Goal: Communication & Community: Answer question/provide support

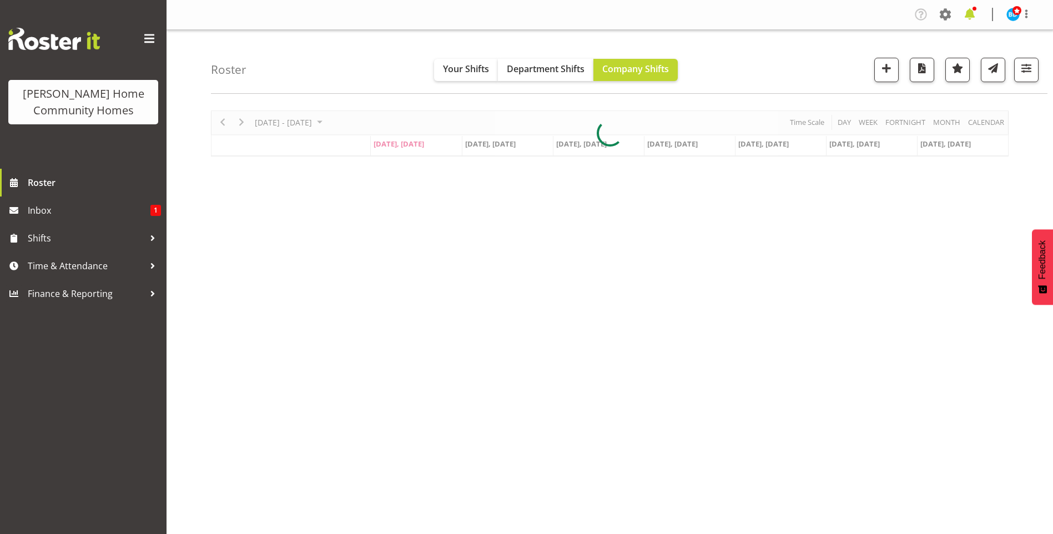
click at [973, 14] on span at bounding box center [970, 15] width 18 height 18
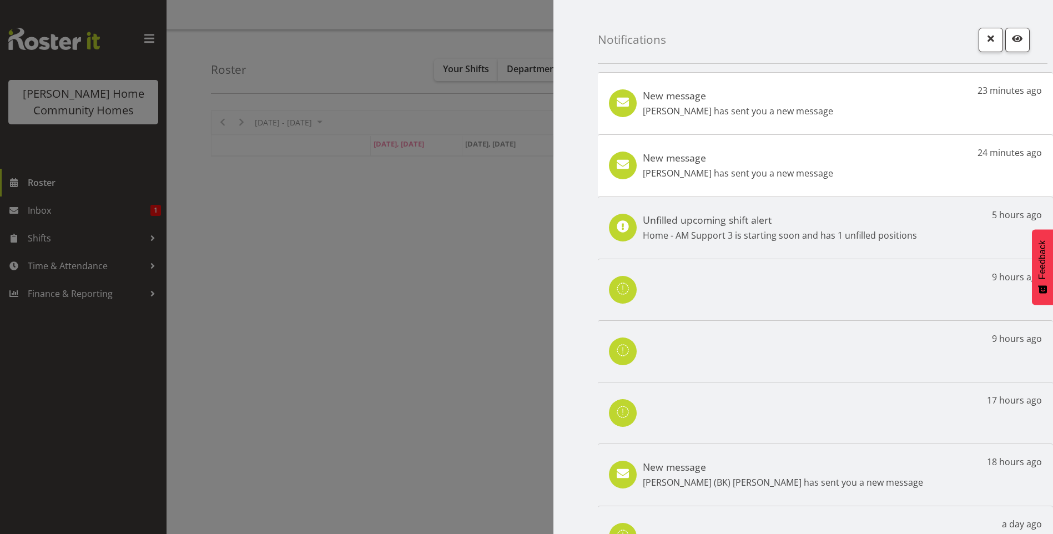
click at [722, 162] on h5 "New message" at bounding box center [738, 158] width 190 height 12
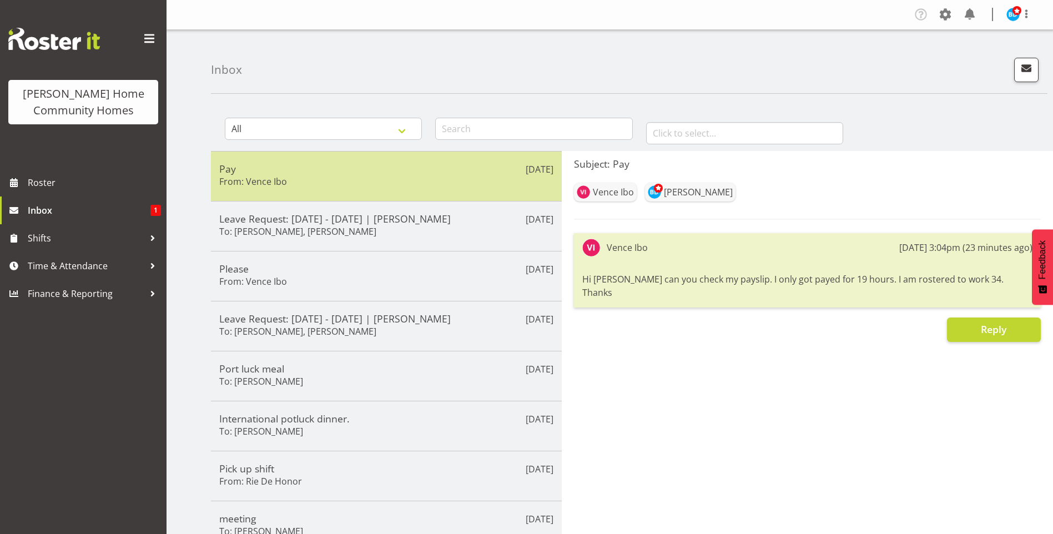
click at [353, 174] on h5 "Pay" at bounding box center [386, 169] width 334 height 12
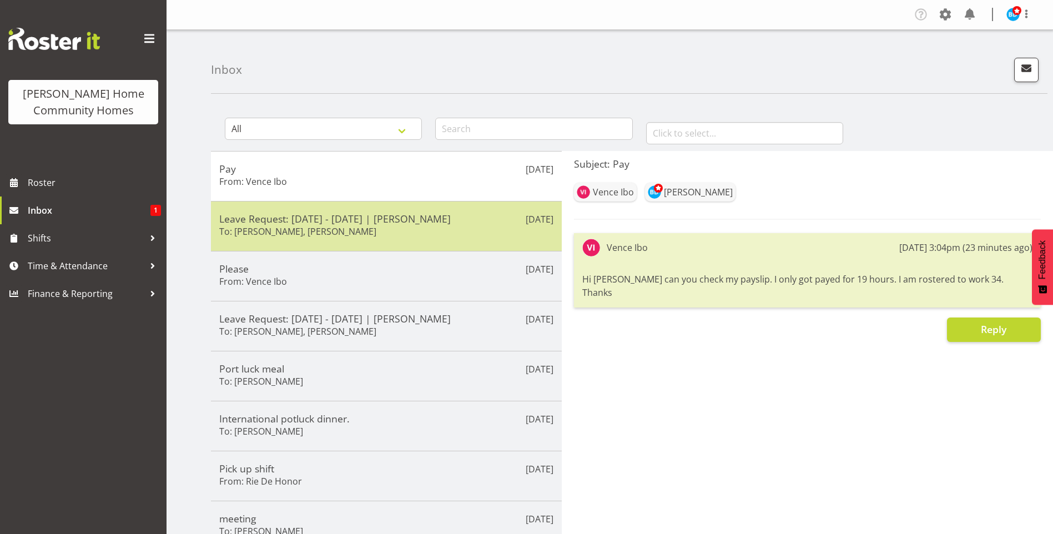
click at [289, 229] on h6 "To: Barbara Dunlop, Kirsty Crossley" at bounding box center [297, 231] width 157 height 11
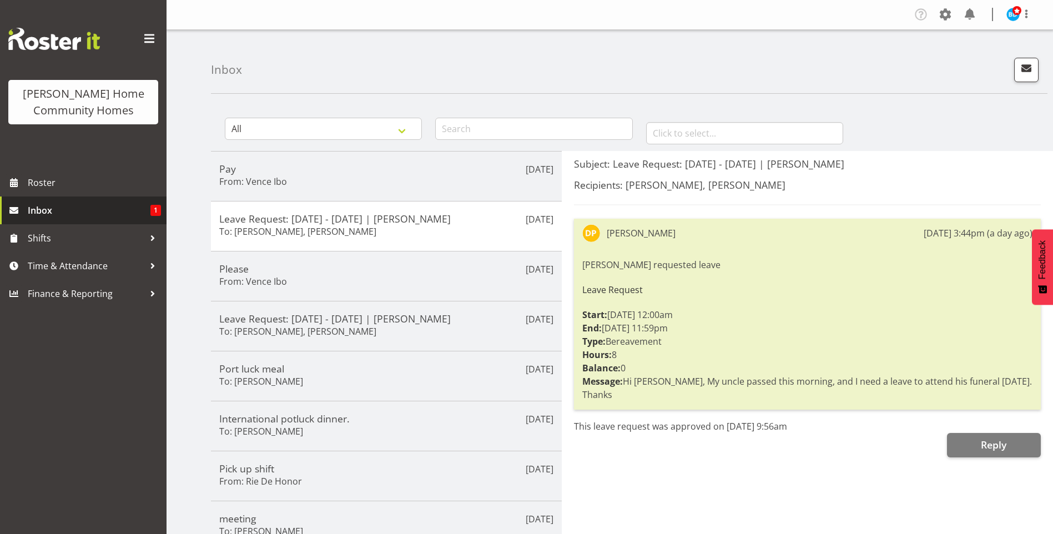
click at [137, 213] on span "Inbox" at bounding box center [89, 210] width 123 height 17
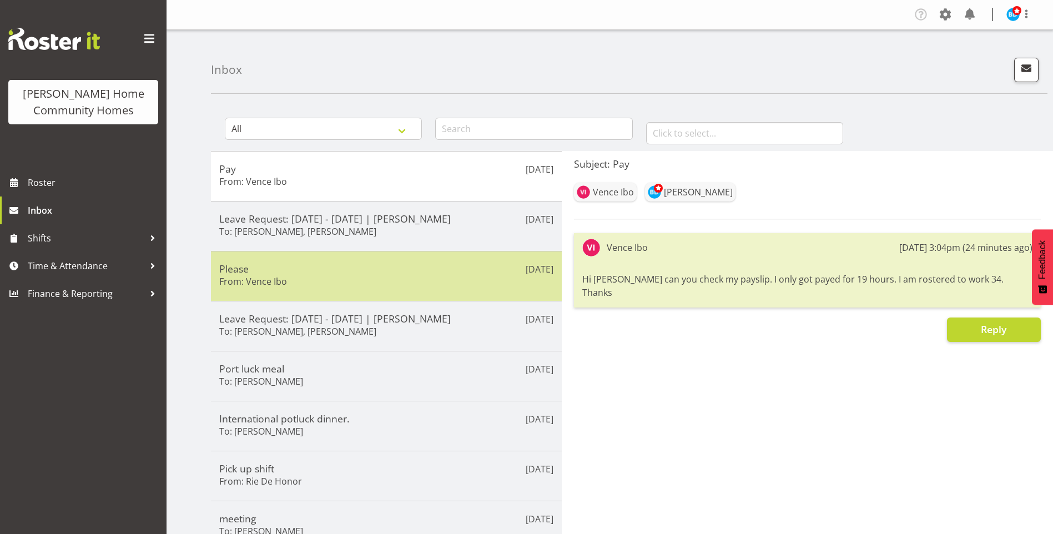
click at [278, 288] on div "Please From: [GEOGRAPHIC_DATA] Ibo" at bounding box center [386, 276] width 334 height 27
click at [287, 288] on div "Please From: [GEOGRAPHIC_DATA] Ibo" at bounding box center [386, 276] width 334 height 27
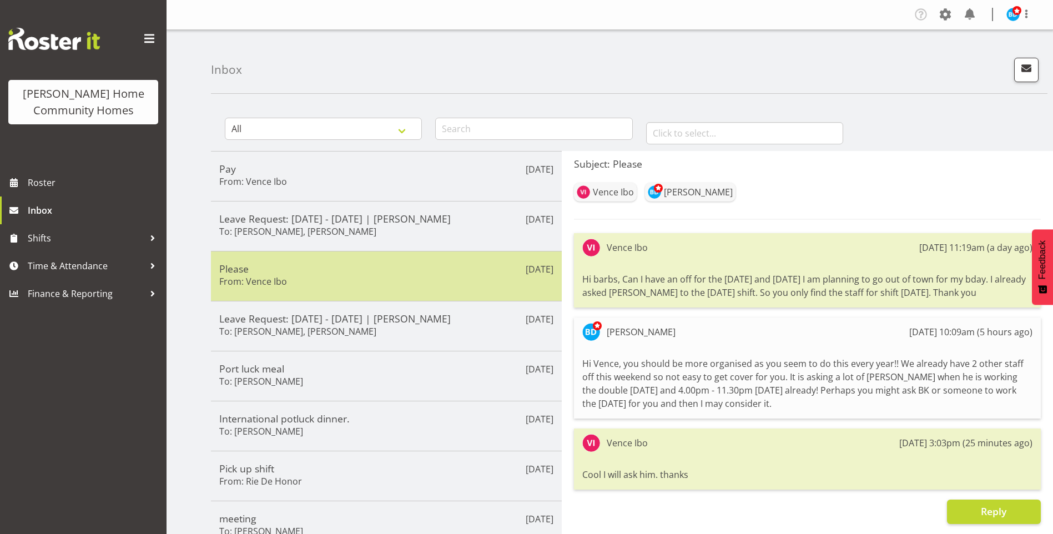
click at [312, 273] on h5 "Please" at bounding box center [386, 269] width 334 height 12
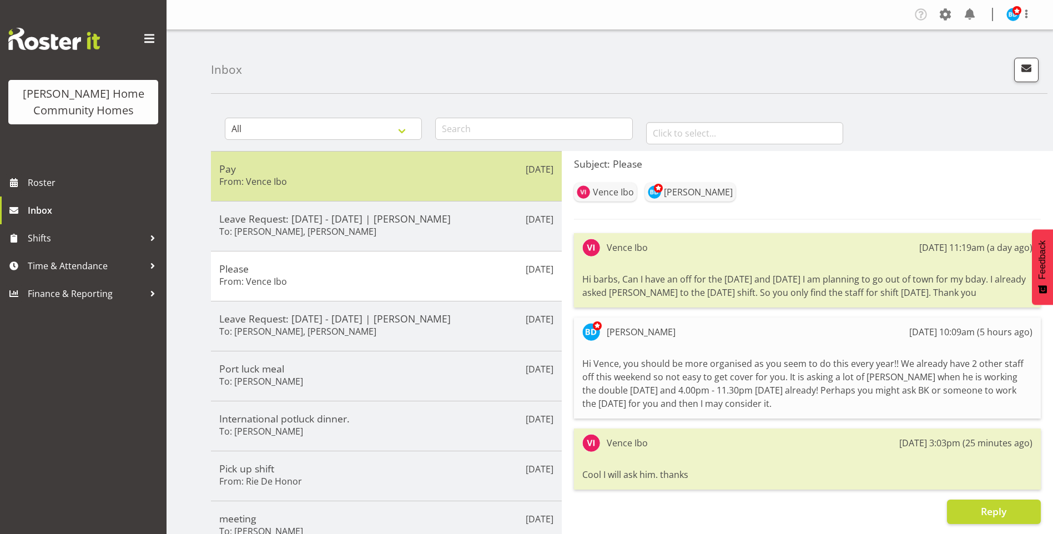
click at [278, 157] on div "[DATE] Pay From: [GEOGRAPHIC_DATA] Ibo" at bounding box center [386, 176] width 351 height 50
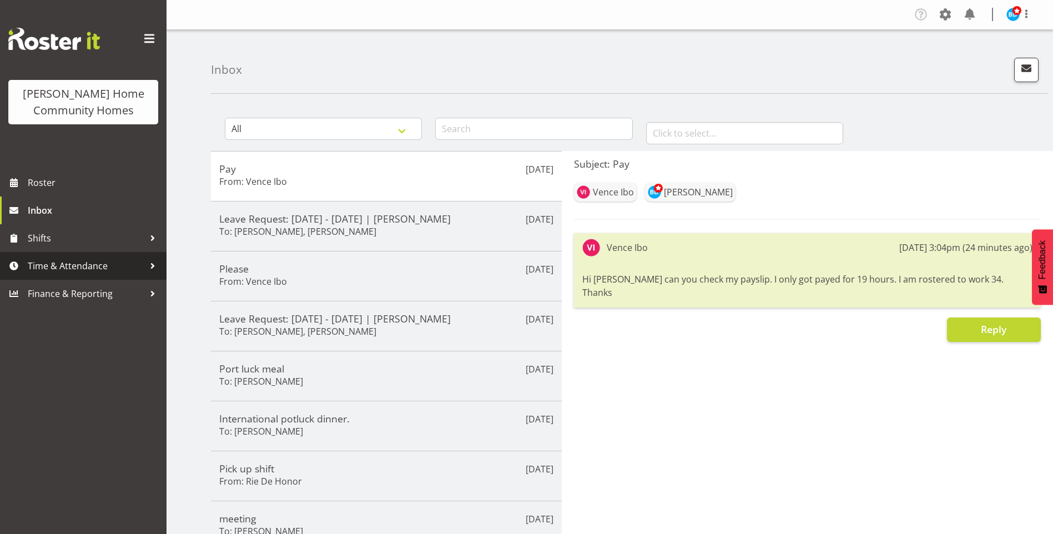
click at [98, 266] on span "Time & Attendance" at bounding box center [86, 266] width 117 height 17
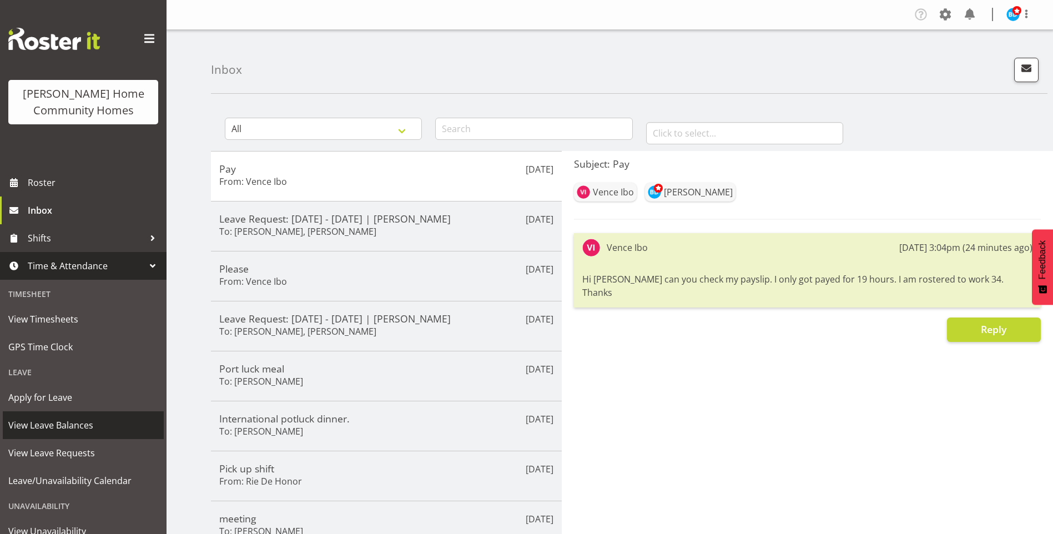
click at [67, 429] on span "View Leave Balances" at bounding box center [83, 425] width 150 height 17
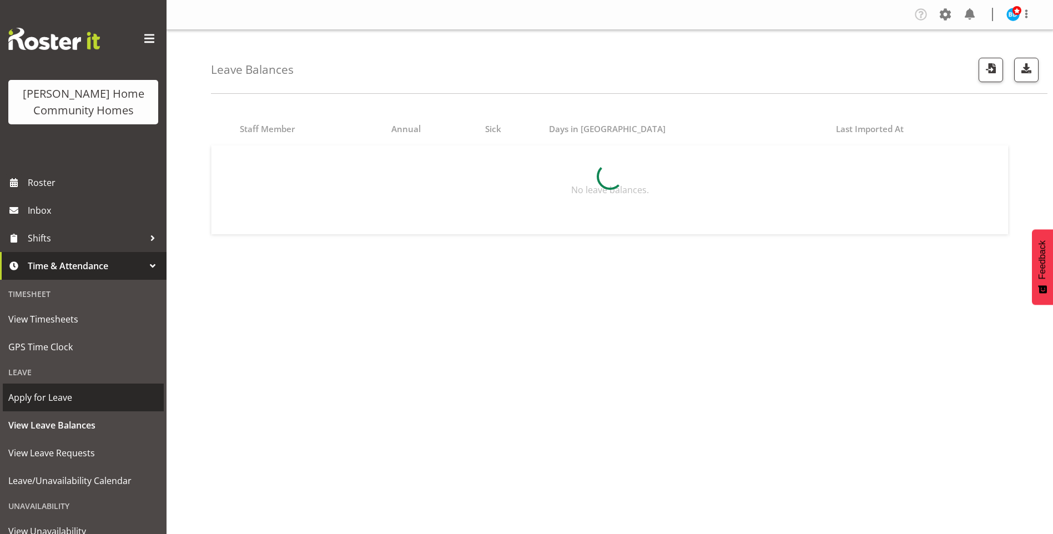
click at [49, 393] on span "Apply for Leave" at bounding box center [83, 397] width 150 height 17
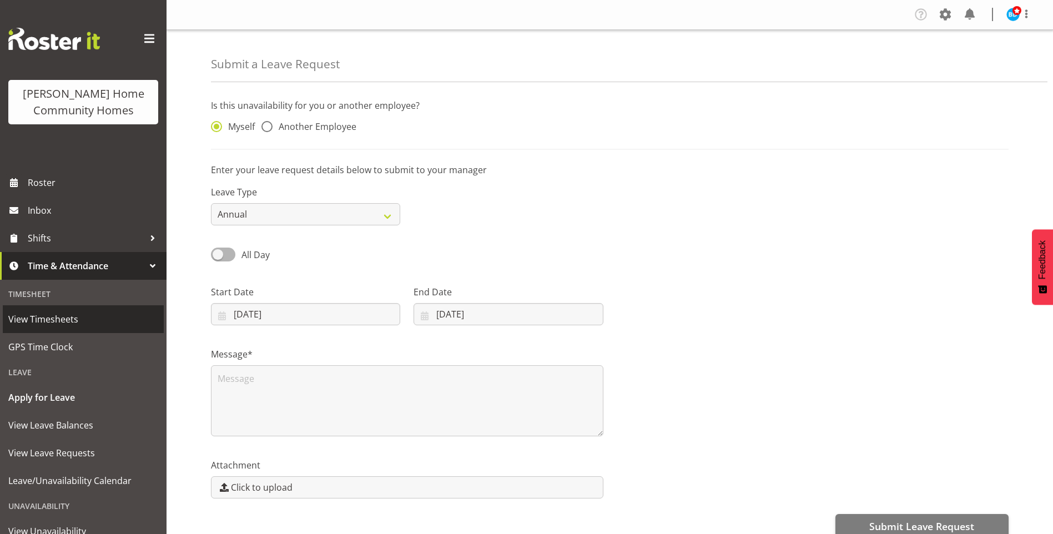
click at [48, 318] on span "View Timesheets" at bounding box center [83, 319] width 150 height 17
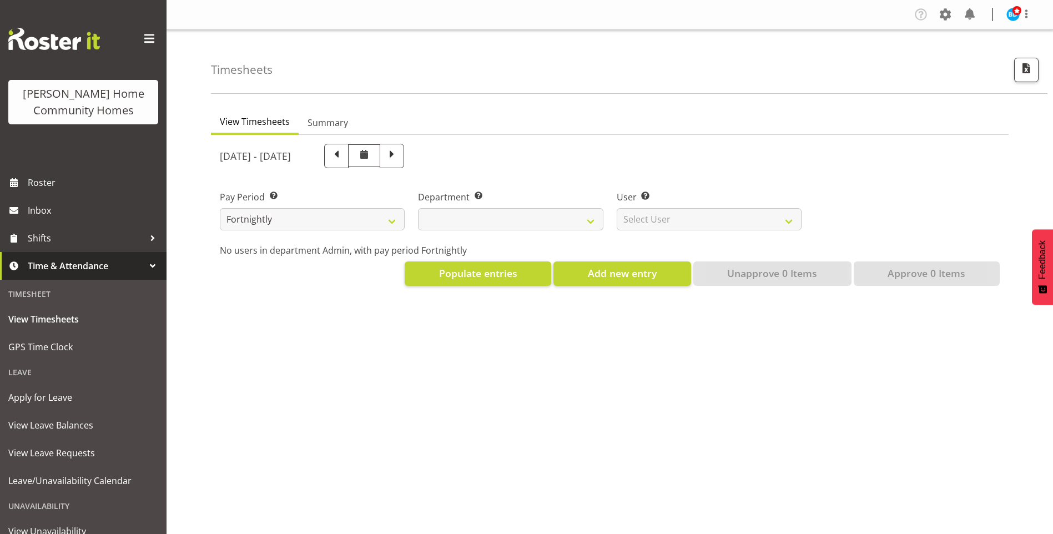
select select
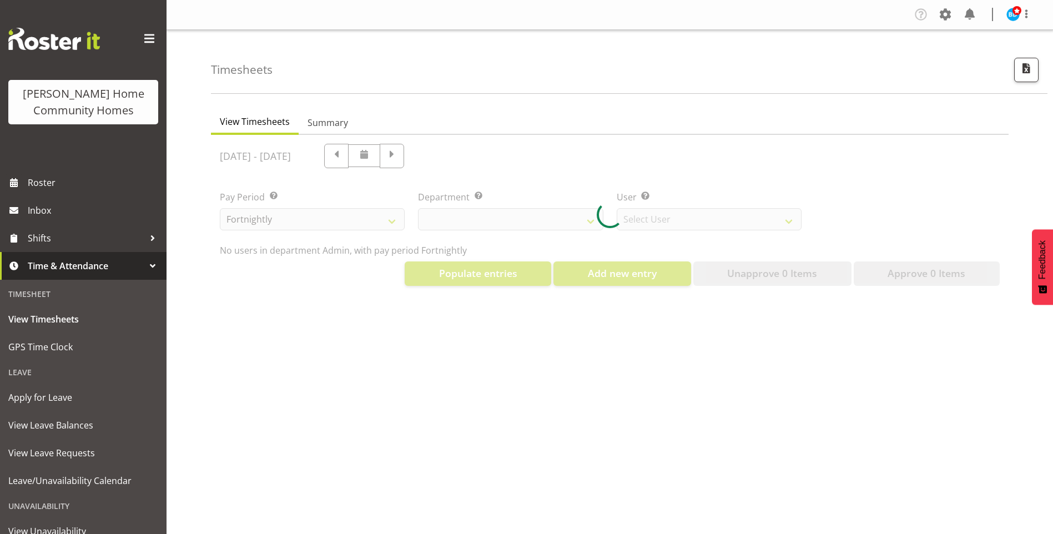
select select "8515"
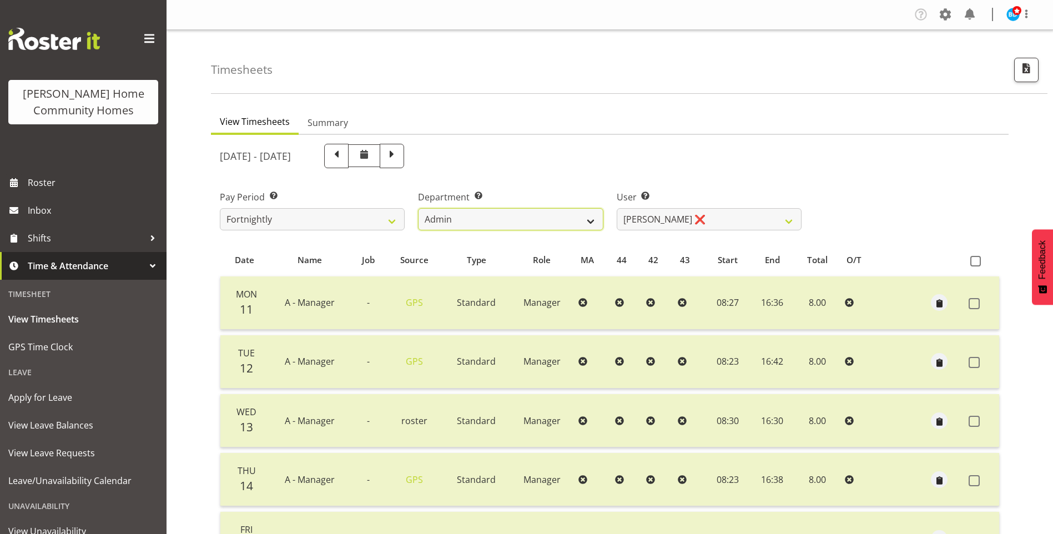
click at [488, 220] on select "Admin Homeside Houses Wingside" at bounding box center [510, 219] width 185 height 22
select select "746"
click at [418, 208] on select "Admin Homeside Houses Wingside" at bounding box center [510, 219] width 185 height 22
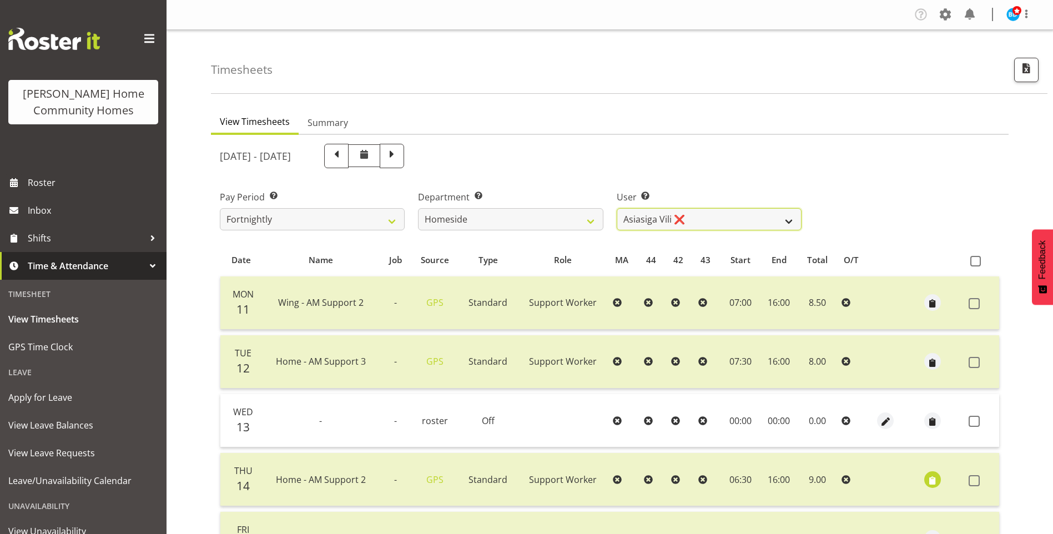
click at [673, 221] on select "Asiasiga Vili ❌ Billie-Rose Dunlop ❌ Brijesh (BK) Kachhadiya ❌ Cheenee Vargas ❌…" at bounding box center [709, 219] width 185 height 22
select select "8543"
click at [617, 208] on select "Asiasiga Vili ❌ Billie-Rose Dunlop ❌ Brijesh (BK) Kachhadiya ❌ Cheenee Vargas ❌…" at bounding box center [709, 219] width 185 height 22
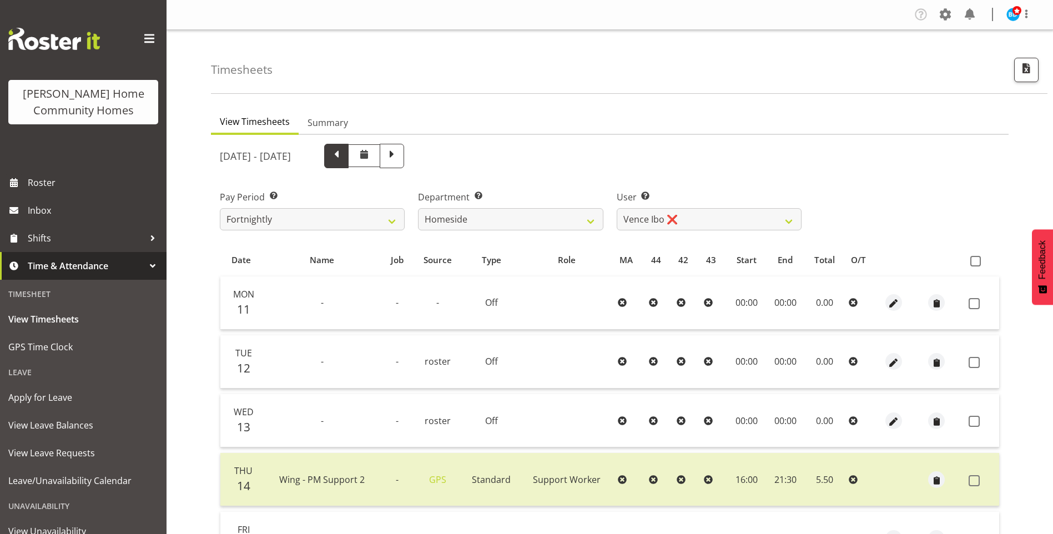
click at [344, 159] on span at bounding box center [336, 155] width 14 height 14
select select
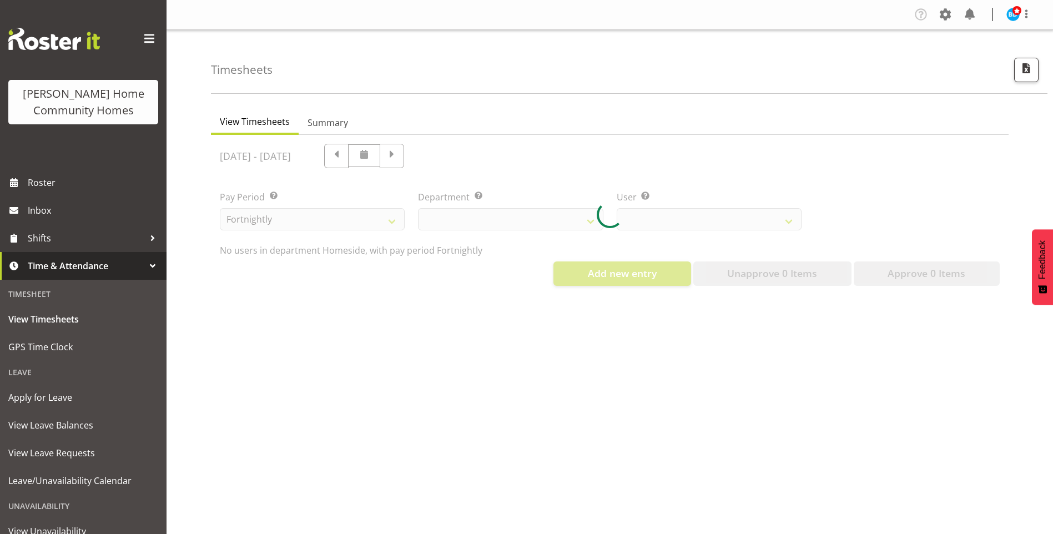
select select "746"
select select "8543"
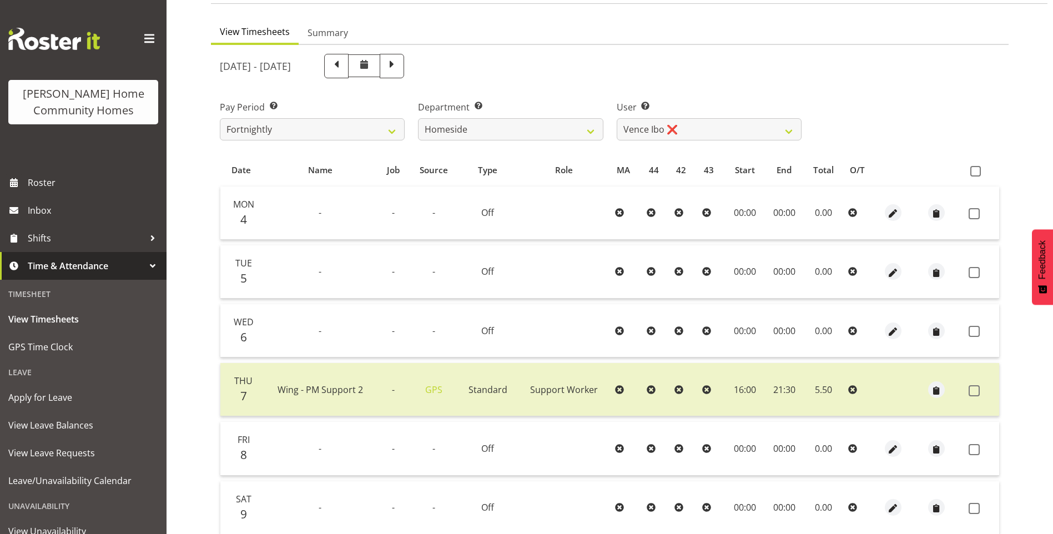
scroll to position [72, 0]
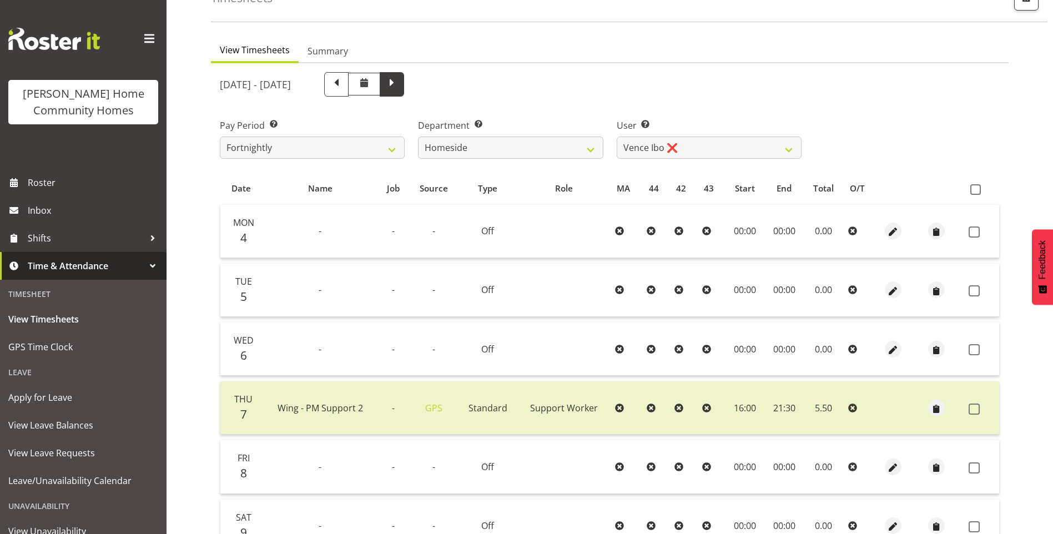
drag, startPoint x: 465, startPoint y: 89, endPoint x: 470, endPoint y: 92, distance: 6.5
click at [399, 89] on span at bounding box center [392, 83] width 14 height 14
select select
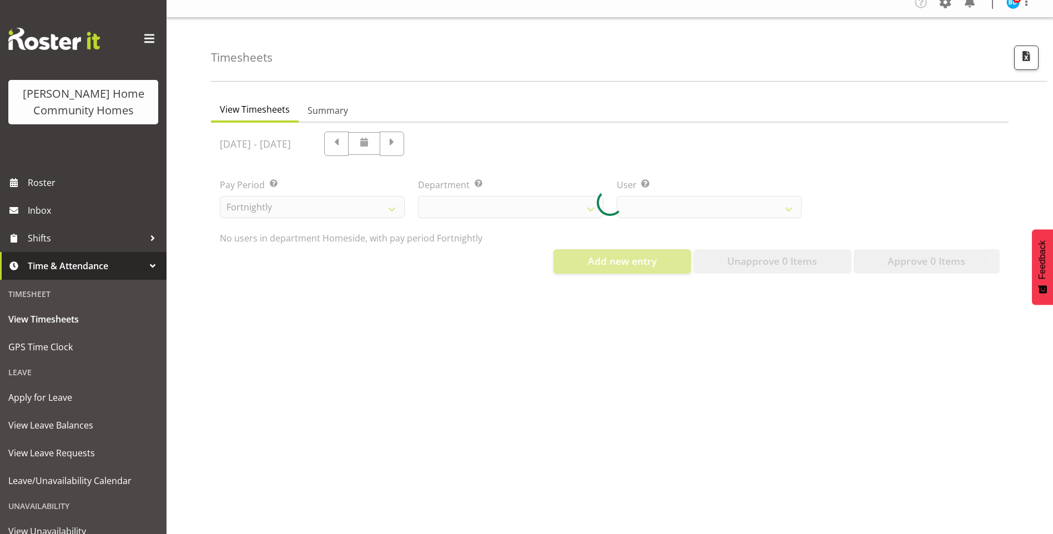
select select "746"
select select "8543"
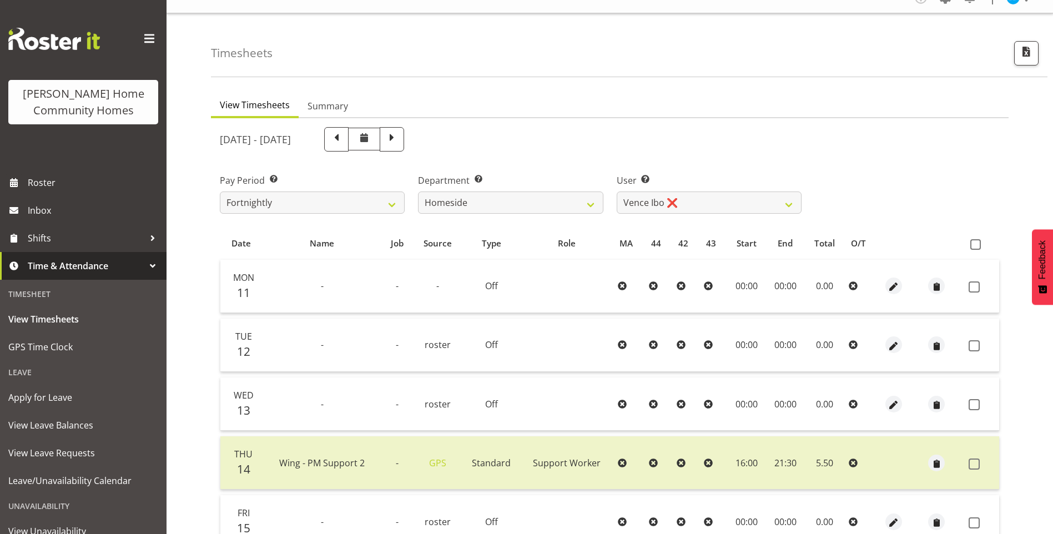
scroll to position [16, 0]
click at [48, 182] on span "Roster" at bounding box center [94, 182] width 133 height 17
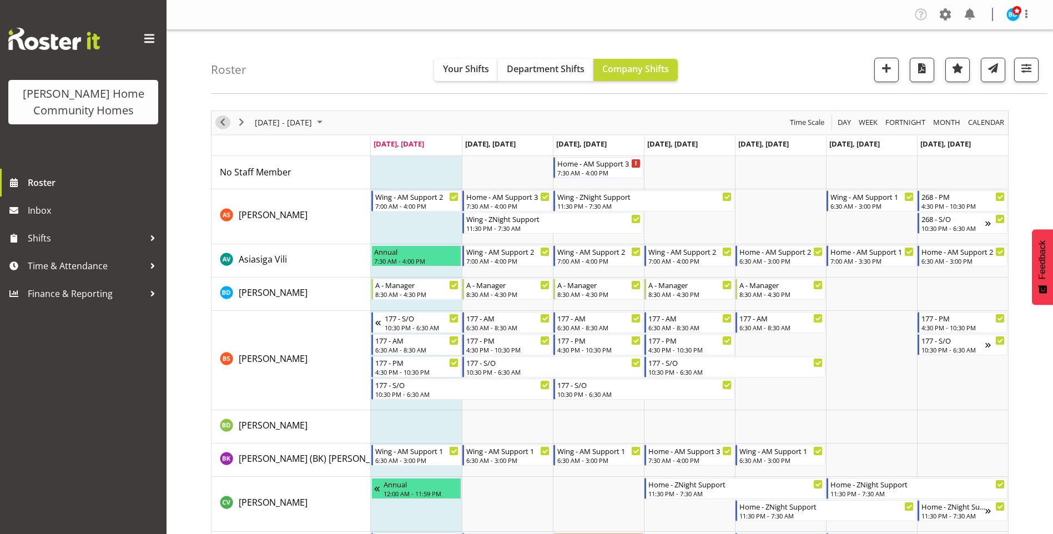
click at [221, 124] on span "Previous" at bounding box center [222, 122] width 13 height 14
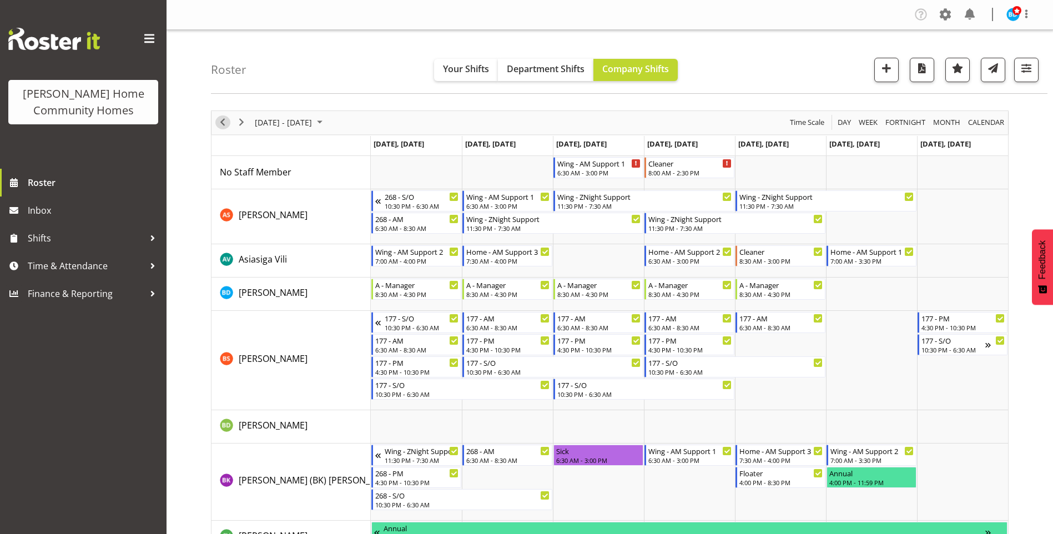
click at [220, 124] on span "Previous" at bounding box center [222, 122] width 13 height 14
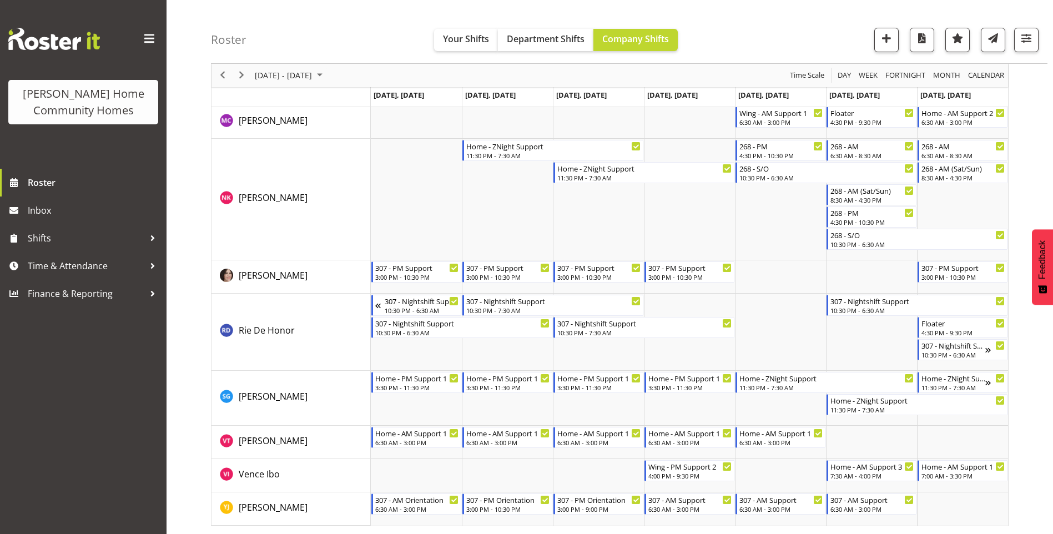
scroll to position [1520, 0]
click at [243, 74] on span "Next" at bounding box center [241, 76] width 13 height 14
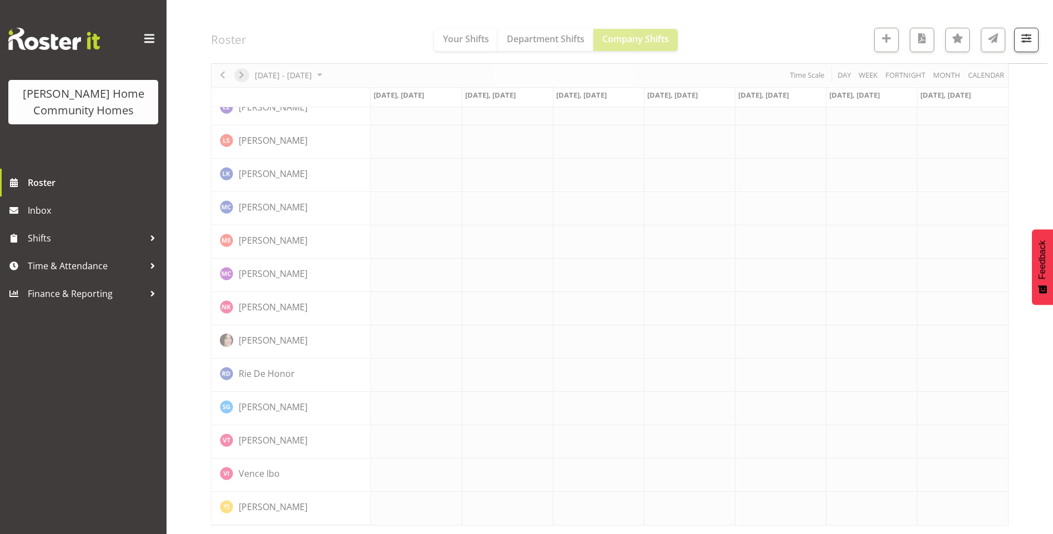
scroll to position [730, 0]
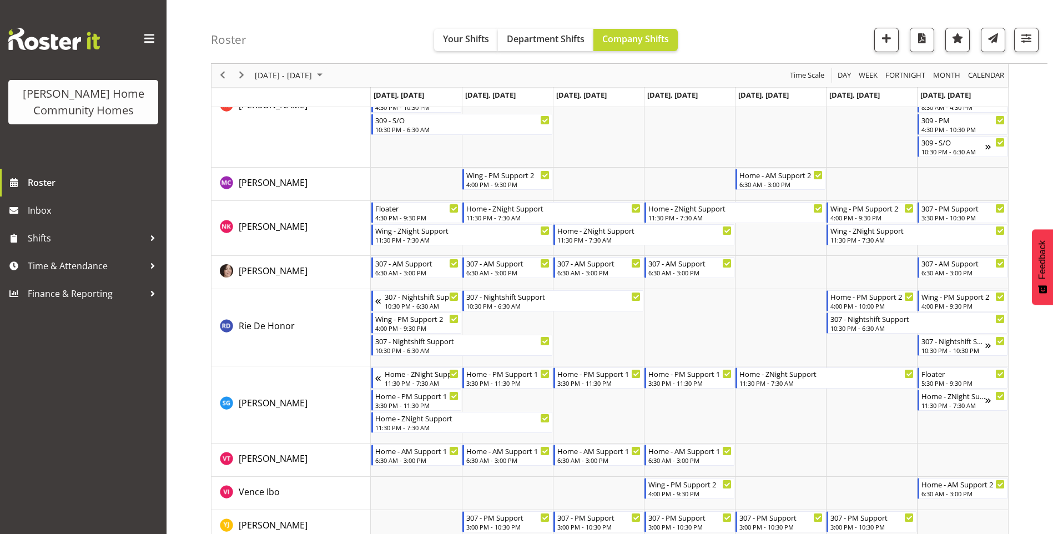
scroll to position [1521, 0]
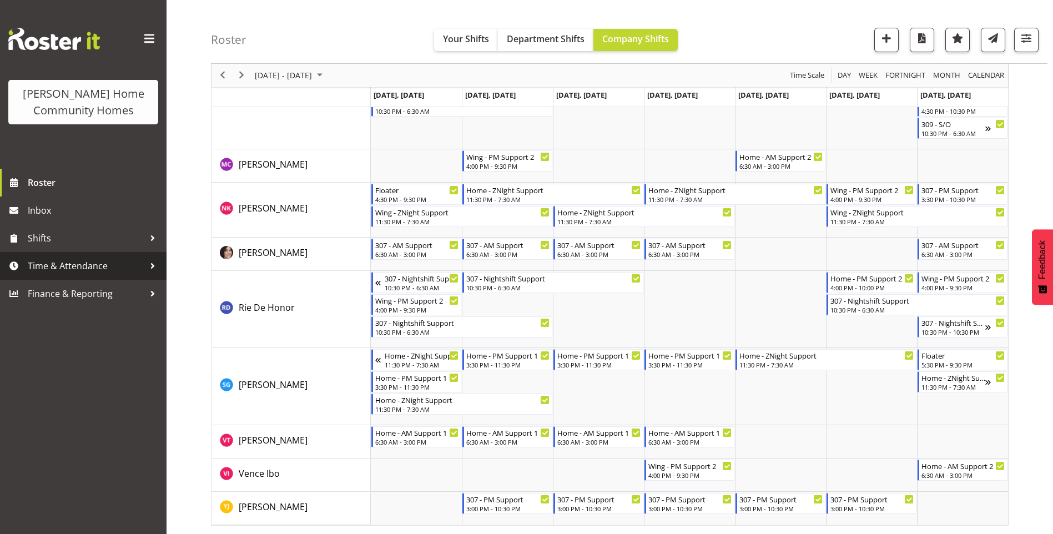
click at [67, 263] on span "Time & Attendance" at bounding box center [86, 266] width 117 height 17
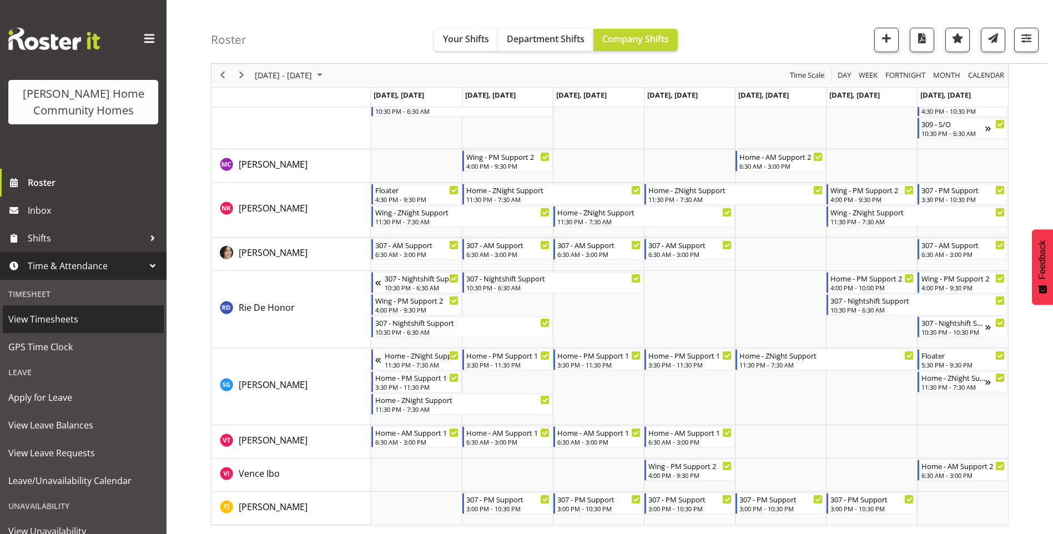
click at [57, 321] on span "View Timesheets" at bounding box center [83, 319] width 150 height 17
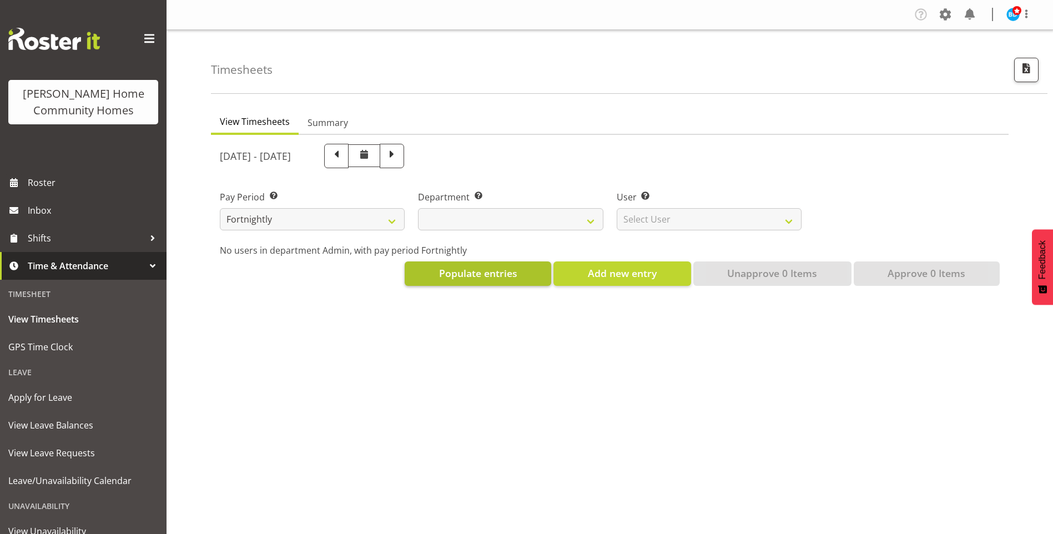
select select
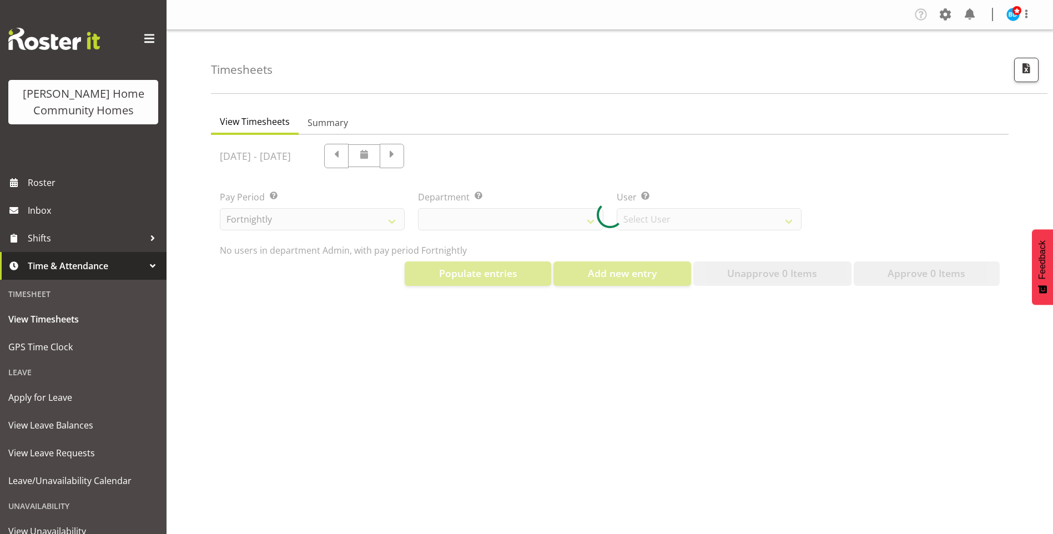
select select "8515"
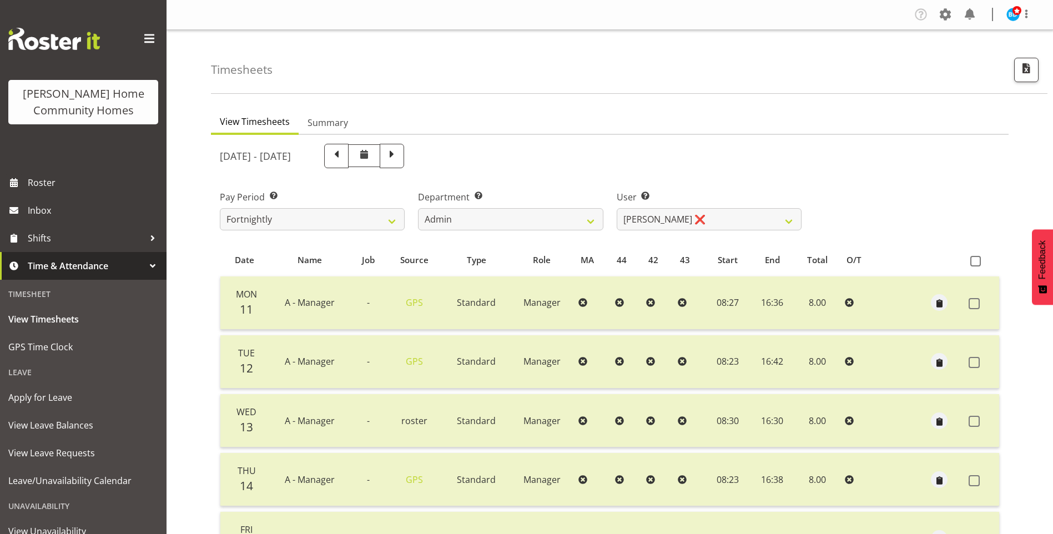
click at [402, 157] on div at bounding box center [610, 445] width 798 height 621
click at [344, 157] on span at bounding box center [336, 155] width 14 height 14
select select
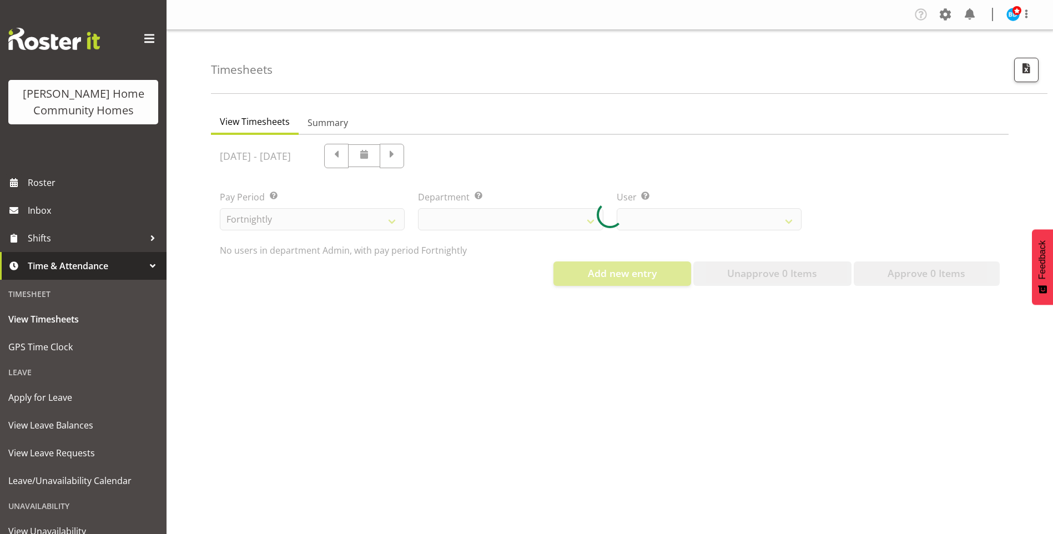
click at [502, 225] on div at bounding box center [610, 215] width 798 height 160
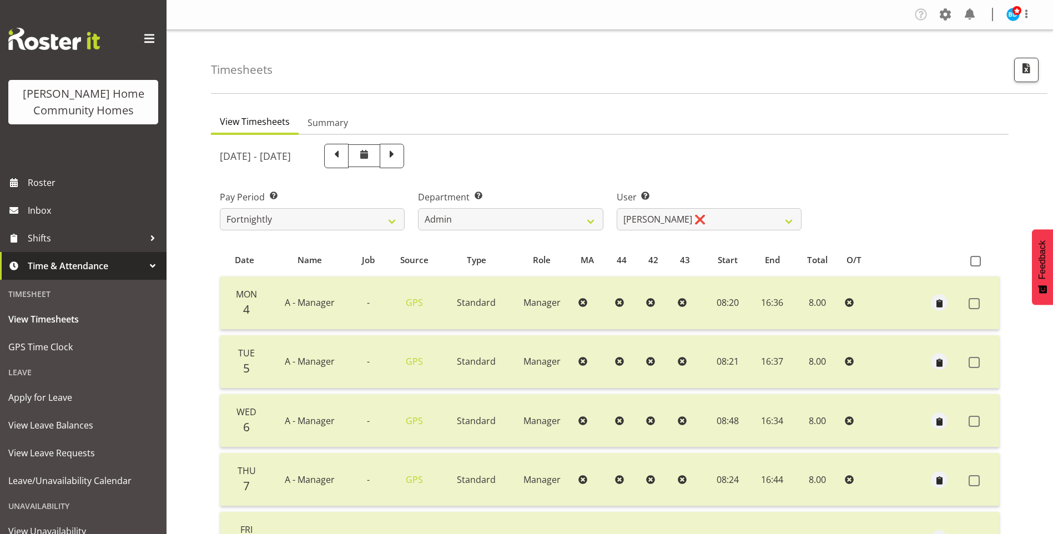
click at [495, 219] on div at bounding box center [610, 445] width 798 height 621
click at [492, 222] on select "Admin Homeside Houses Wingside" at bounding box center [510, 219] width 185 height 22
select select "746"
click at [418, 208] on select "Admin Homeside Houses Wingside" at bounding box center [510, 219] width 185 height 22
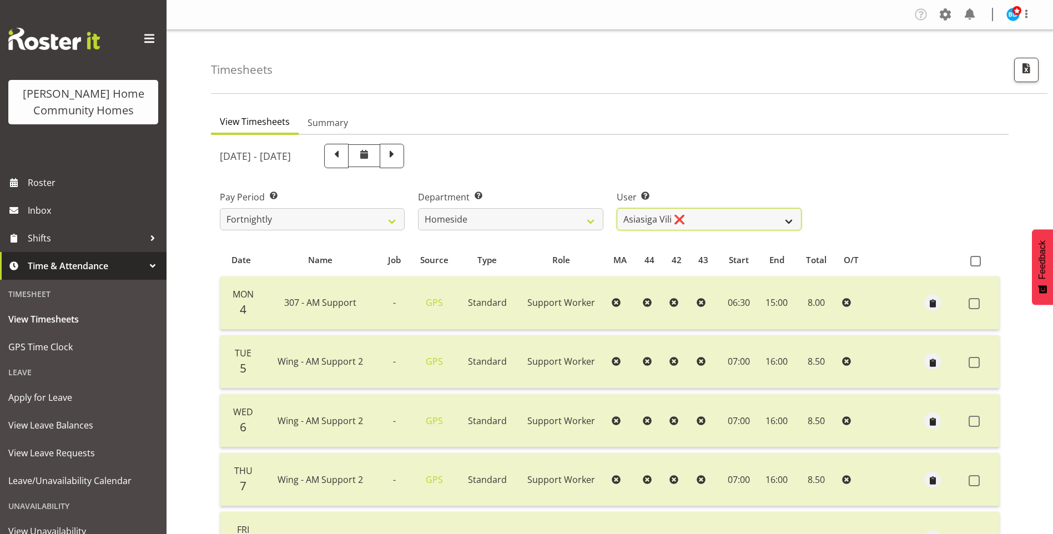
click at [651, 217] on select "Asiasiga Vili ❌ Billie-Rose Dunlop ❌ Brijesh (BK) Kachhadiya ✔ Cheenee Vargas ❌…" at bounding box center [709, 219] width 185 height 22
select select "8543"
click at [617, 208] on select "Asiasiga Vili ❌ Billie-Rose Dunlop ❌ Brijesh (BK) Kachhadiya ✔ Cheenee Vargas ❌…" at bounding box center [709, 219] width 185 height 22
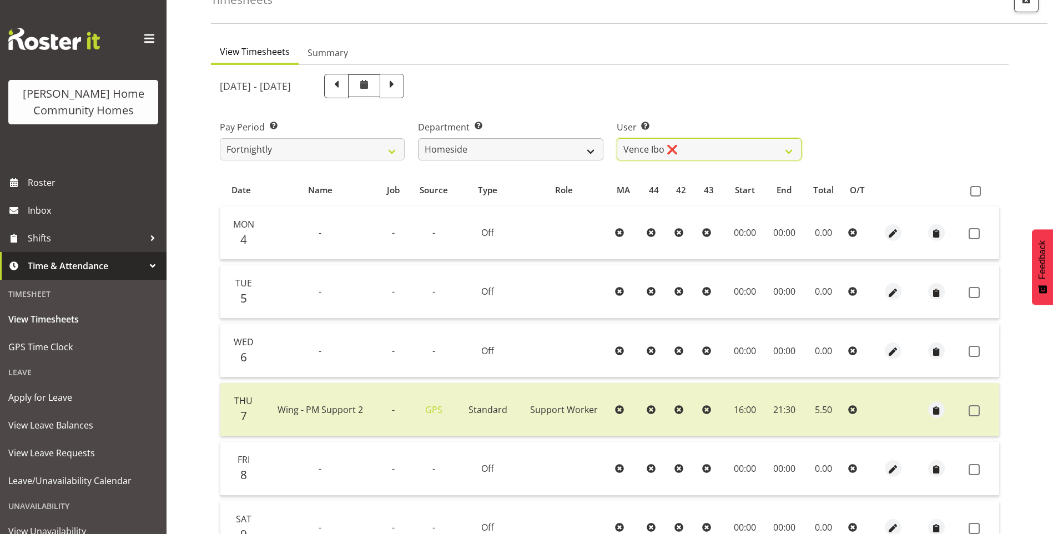
scroll to position [16, 0]
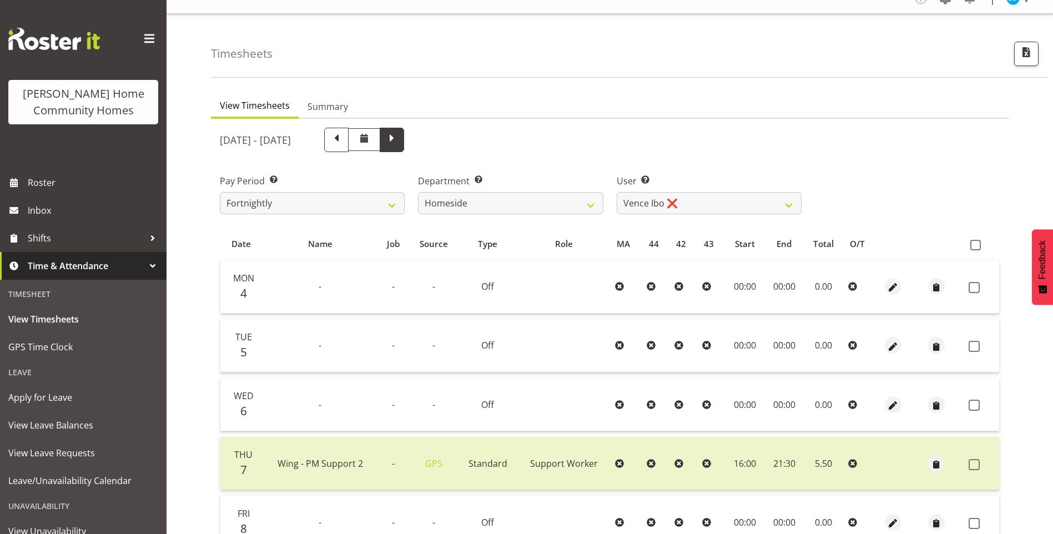
click at [399, 142] on span at bounding box center [392, 139] width 14 height 14
select select
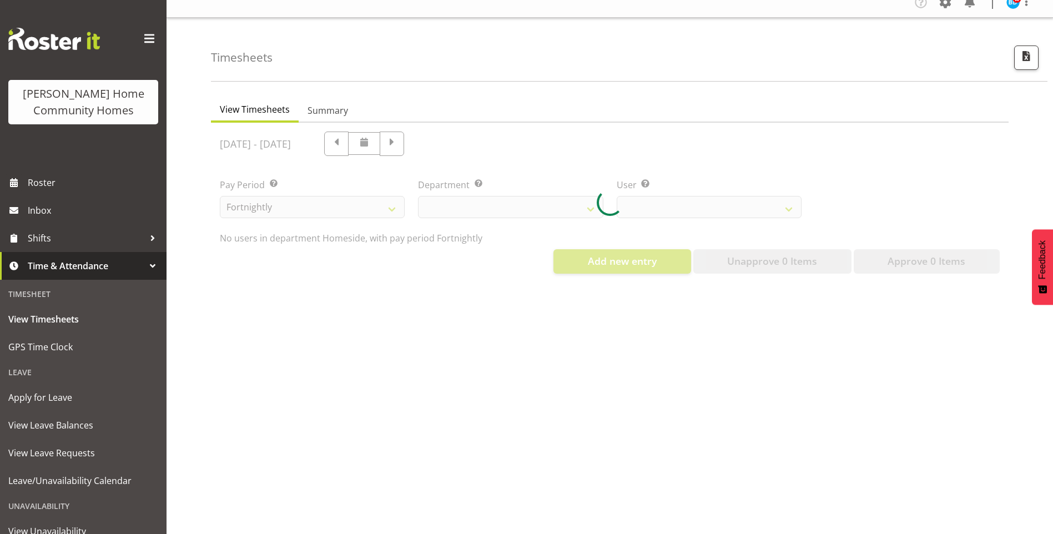
select select "746"
select select "8543"
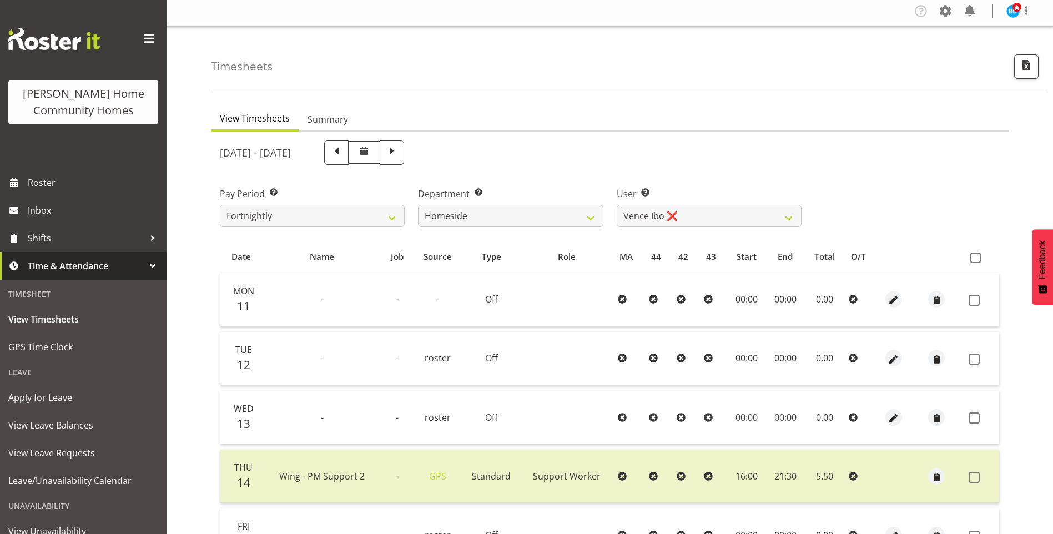
scroll to position [0, 0]
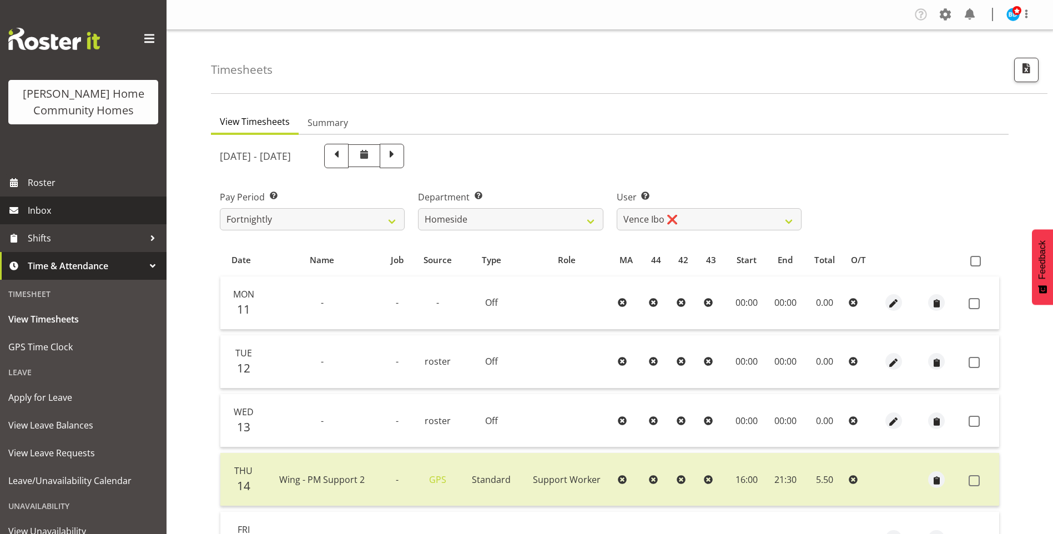
click at [52, 215] on span "Inbox" at bounding box center [94, 210] width 133 height 17
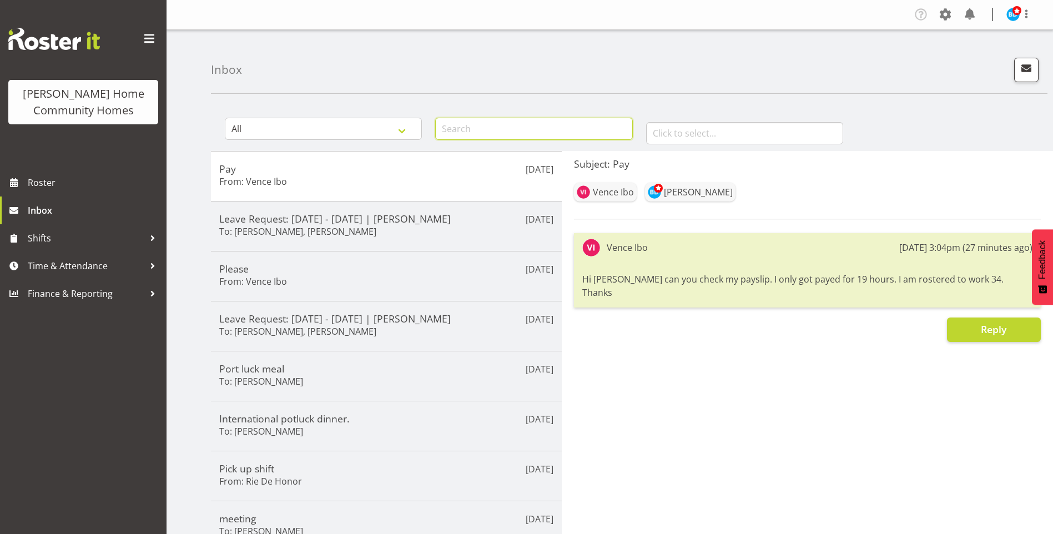
click at [493, 130] on input "text" at bounding box center [533, 129] width 197 height 22
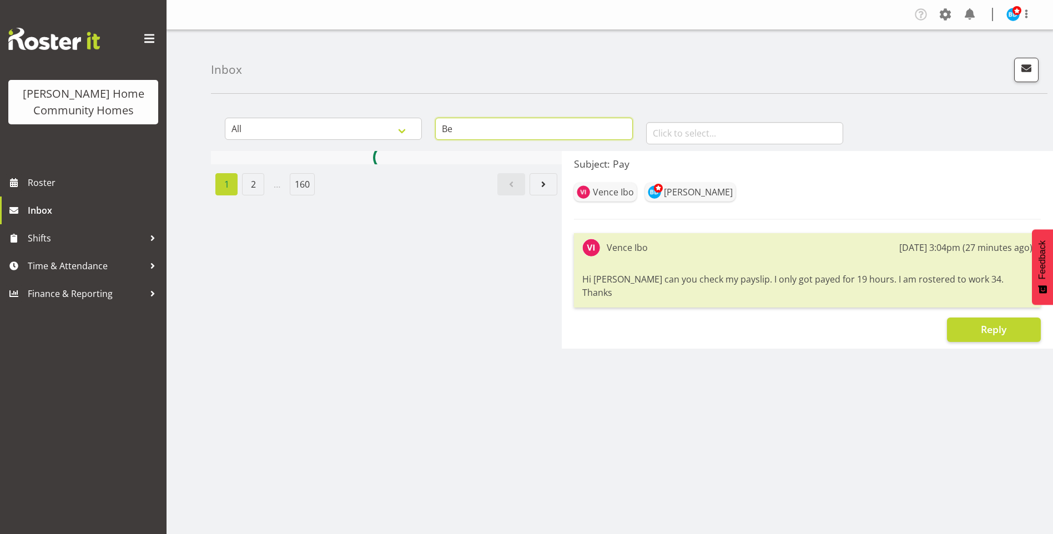
type input "B"
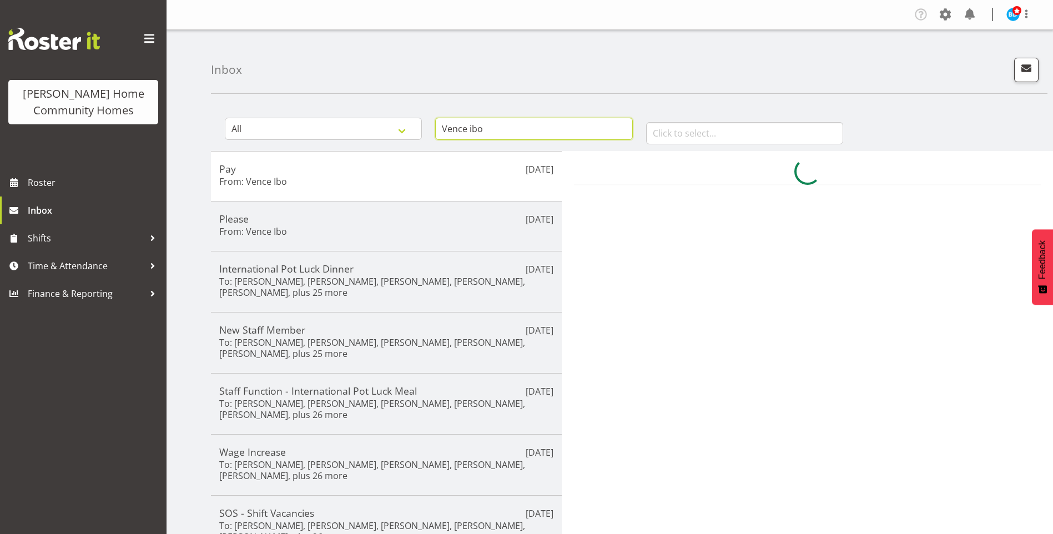
type input "Vence ibo"
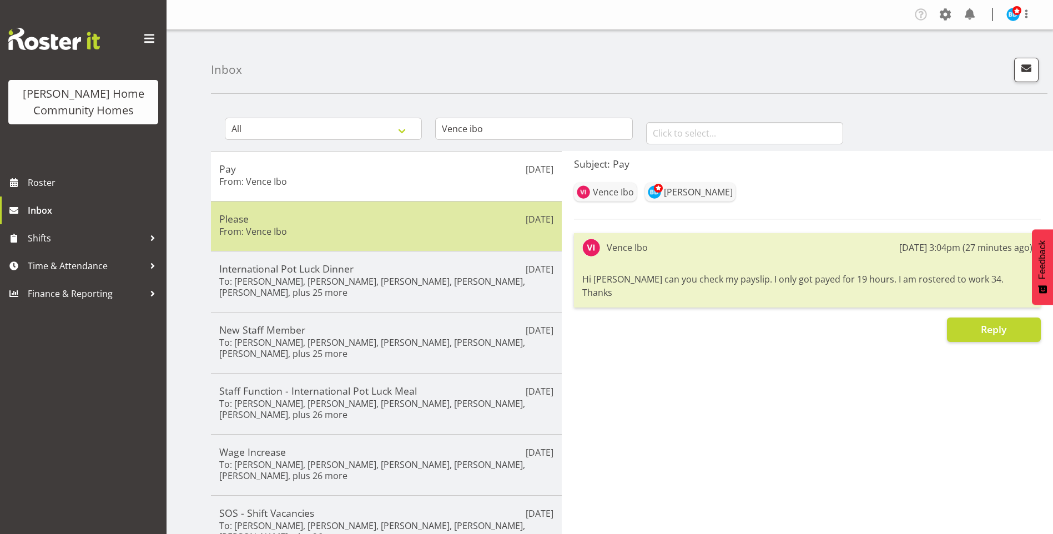
click at [344, 239] on div "Please From: Vence Ibo" at bounding box center [386, 226] width 334 height 27
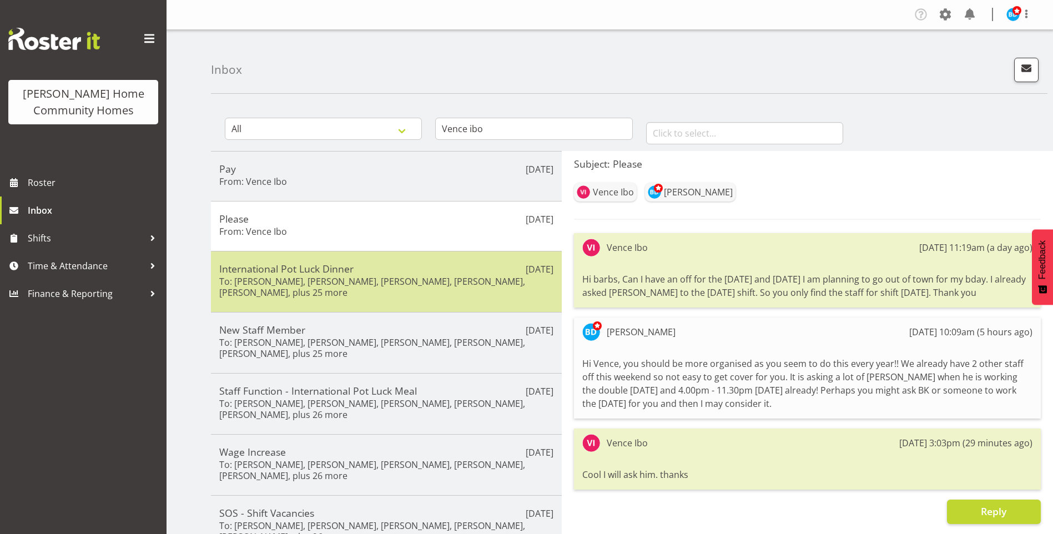
click at [373, 284] on h6 "To: Mary Endaya, Daljeet Prasad, Katrina Shaw, Billie Sothern, Vanessa Thornley…" at bounding box center [386, 287] width 334 height 22
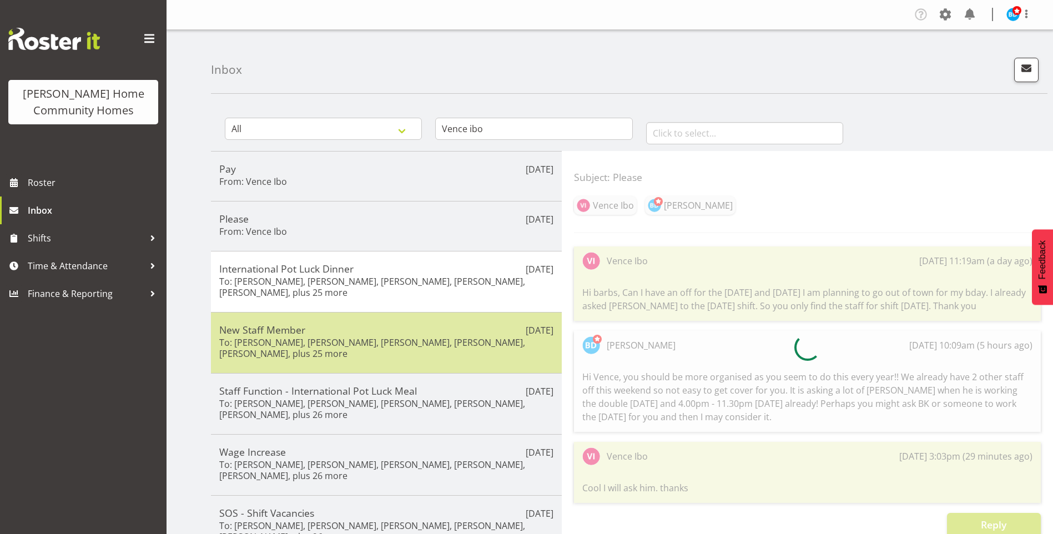
click at [361, 333] on h5 "New Staff Member" at bounding box center [386, 330] width 334 height 12
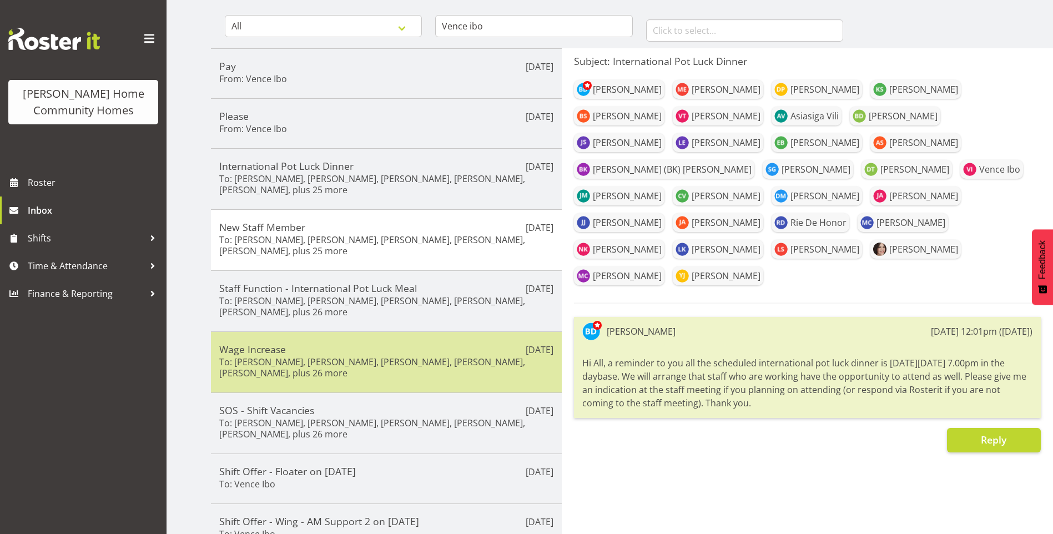
scroll to position [111, 0]
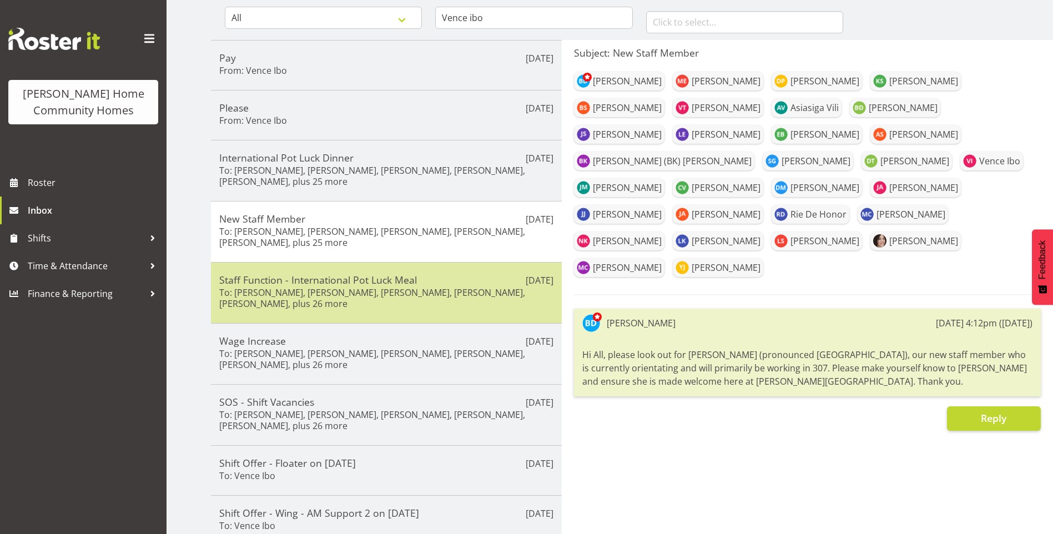
click at [363, 303] on h6 "To: Mary Endaya, Daljeet Prasad, Katrina Shaw, Billie Sothern, Vanessa Thornley…" at bounding box center [386, 298] width 334 height 22
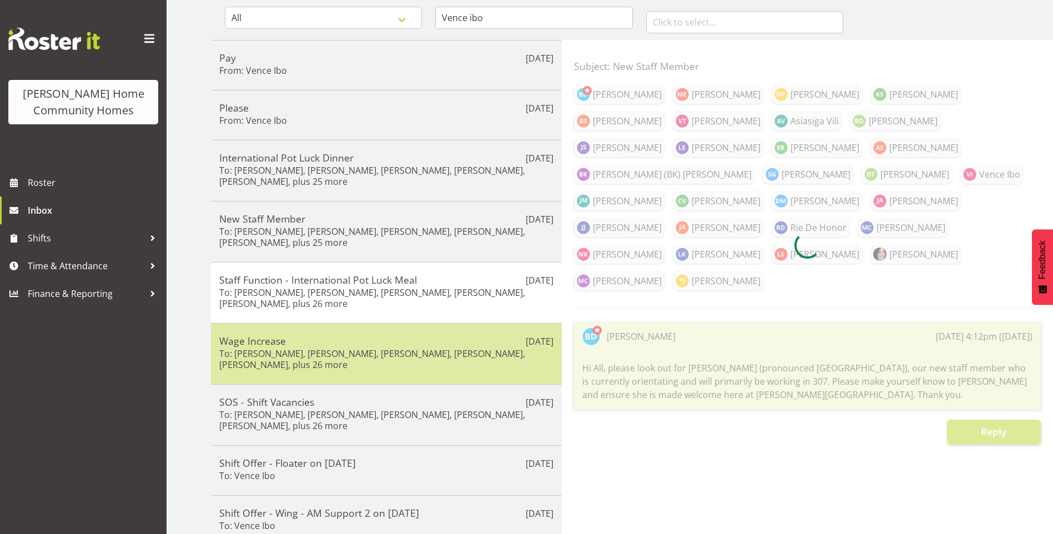
click at [370, 362] on h6 "To: Mary Endaya, Daljeet Prasad, Katrina Shaw, Billie Sothern, Vanessa Thornley…" at bounding box center [386, 359] width 334 height 22
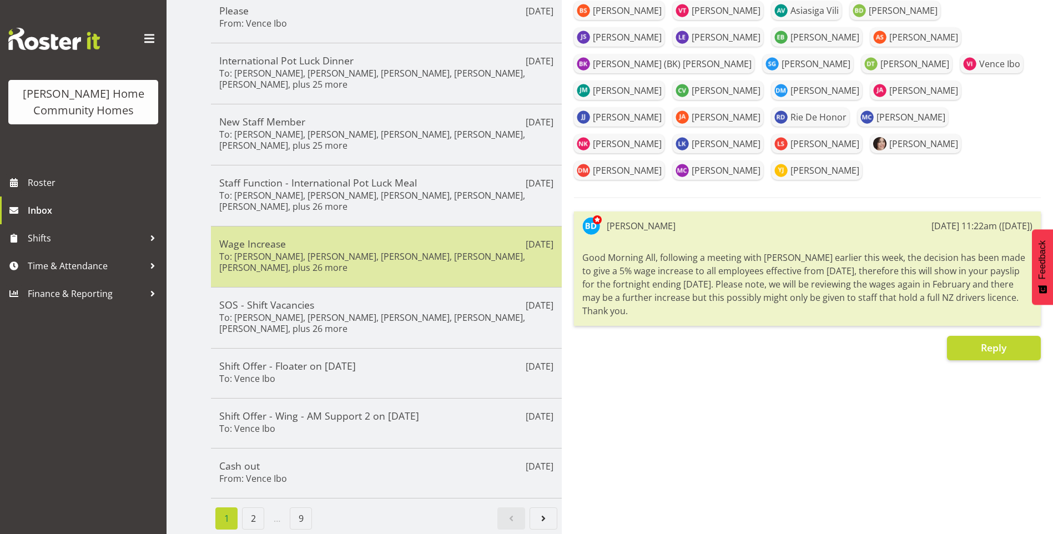
scroll to position [217, 0]
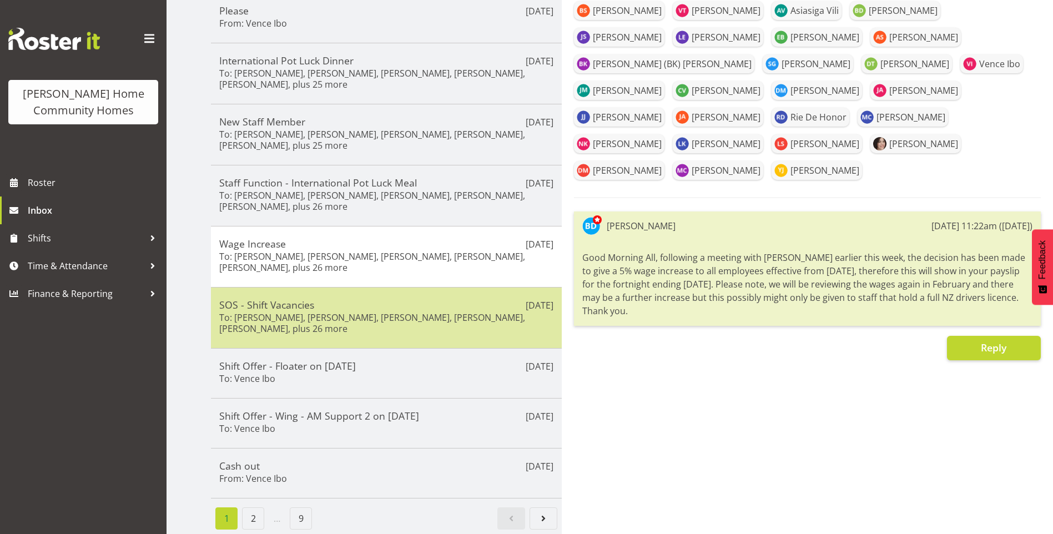
click at [365, 320] on h6 "To: Mary Endaya, Daljeet Prasad, Katrina Shaw, Billie Sothern, Vanessa Thornley…" at bounding box center [386, 323] width 334 height 22
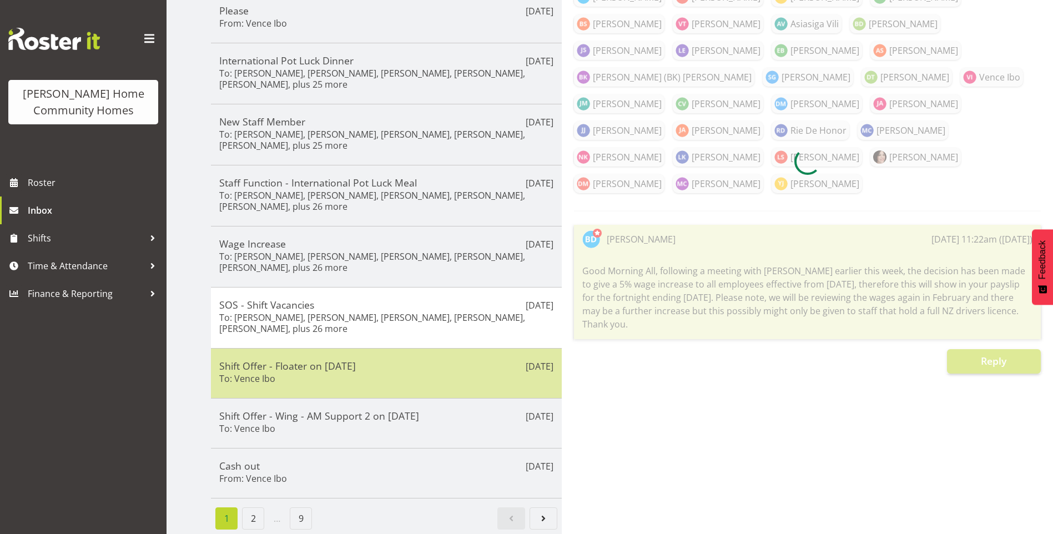
click at [380, 368] on div "Shift Offer - Floater on 01/08/25 To: Vence Ibo" at bounding box center [386, 373] width 334 height 27
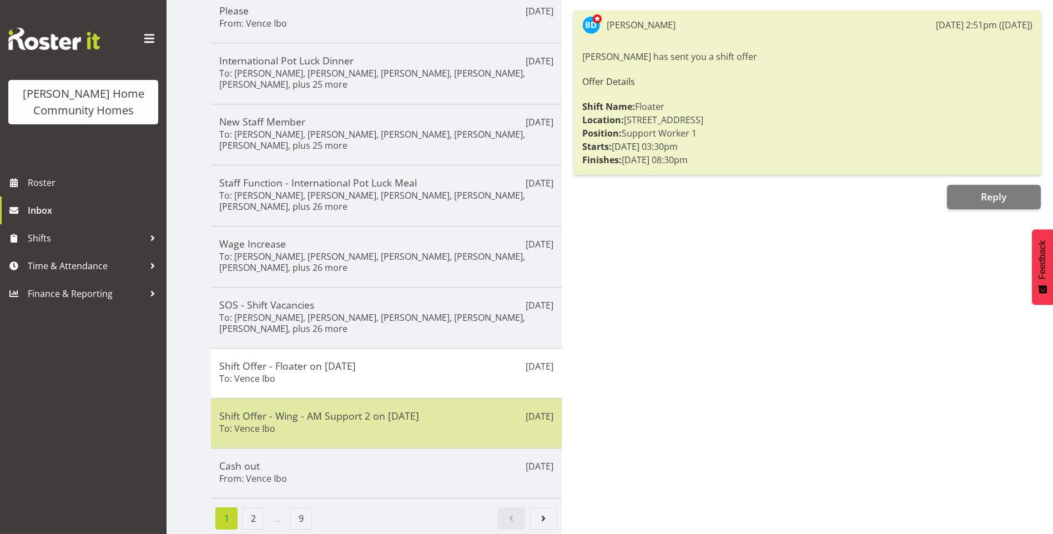
click at [384, 419] on div "Shift Offer - Wing - AM Support 2 on 25/07/25 To: Vence Ibo" at bounding box center [386, 423] width 334 height 27
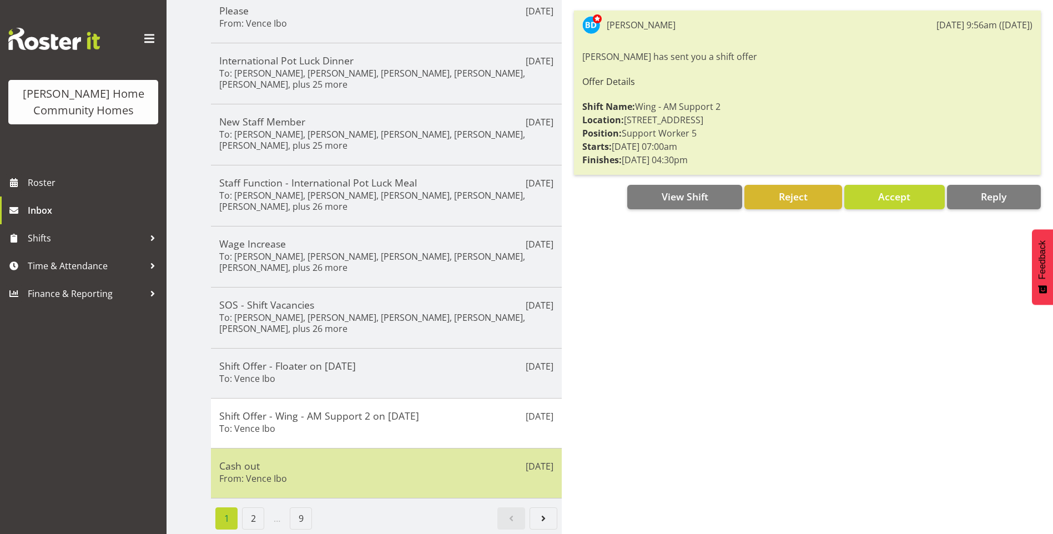
click at [381, 470] on div "Cash out From: Vence Ibo" at bounding box center [386, 473] width 334 height 27
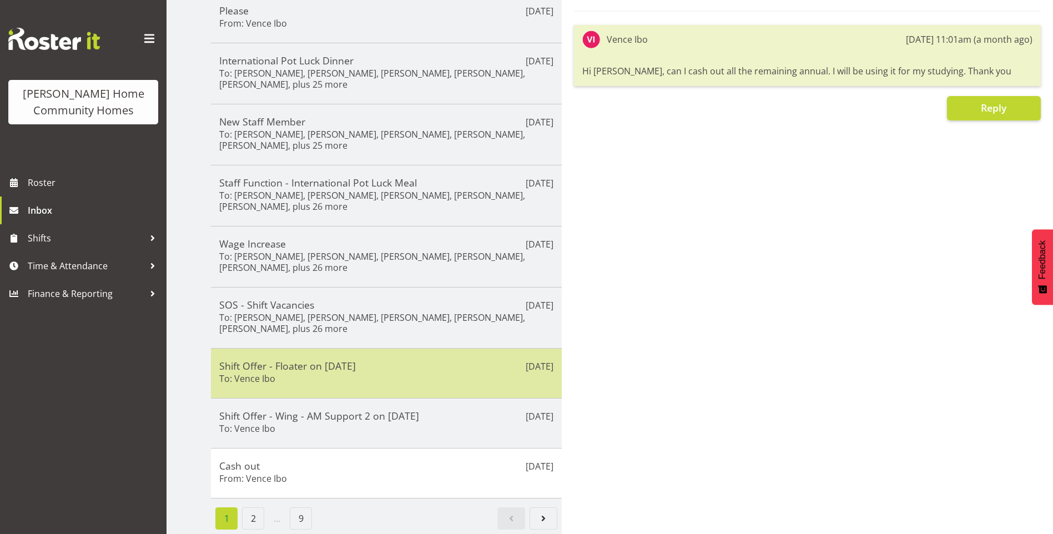
click at [279, 360] on h5 "Shift Offer - Floater on 01/08/25" at bounding box center [386, 366] width 334 height 12
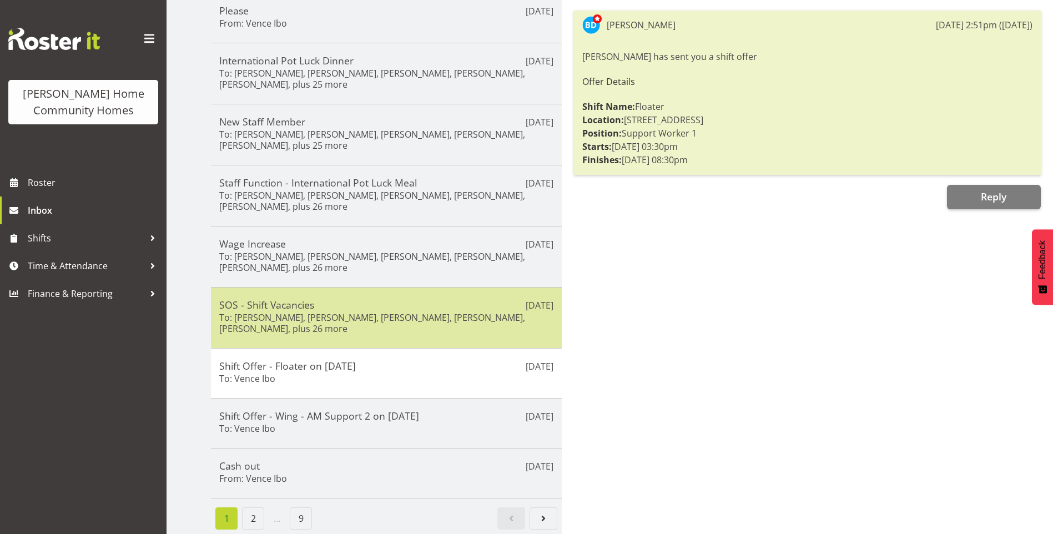
click at [304, 312] on h6 "To: Mary Endaya, Daljeet Prasad, Katrina Shaw, Billie Sothern, Vanessa Thornley…" at bounding box center [386, 323] width 334 height 22
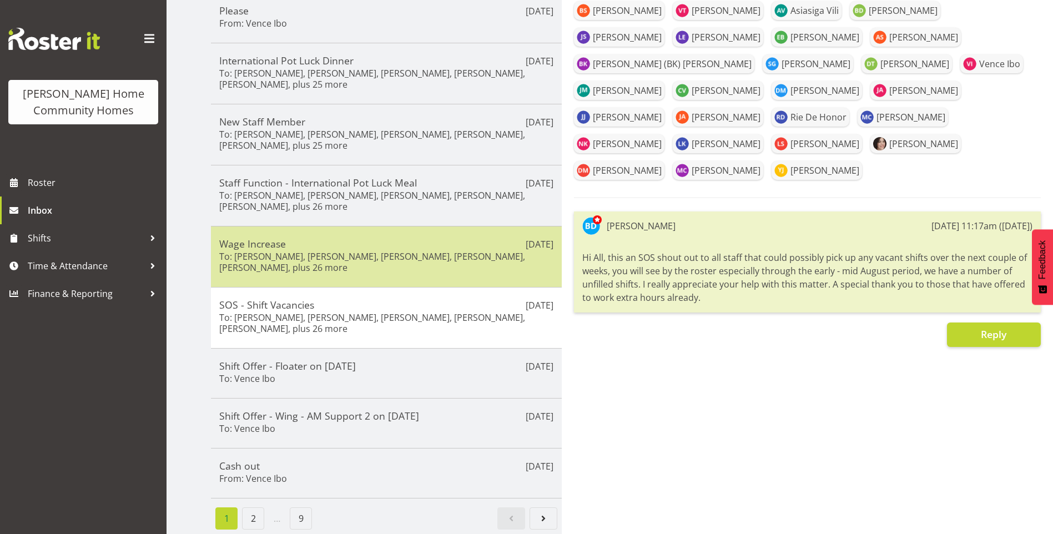
click at [314, 258] on h6 "To: Mary Endaya, Daljeet Prasad, Katrina Shaw, Billie Sothern, Vanessa Thornley…" at bounding box center [386, 262] width 334 height 22
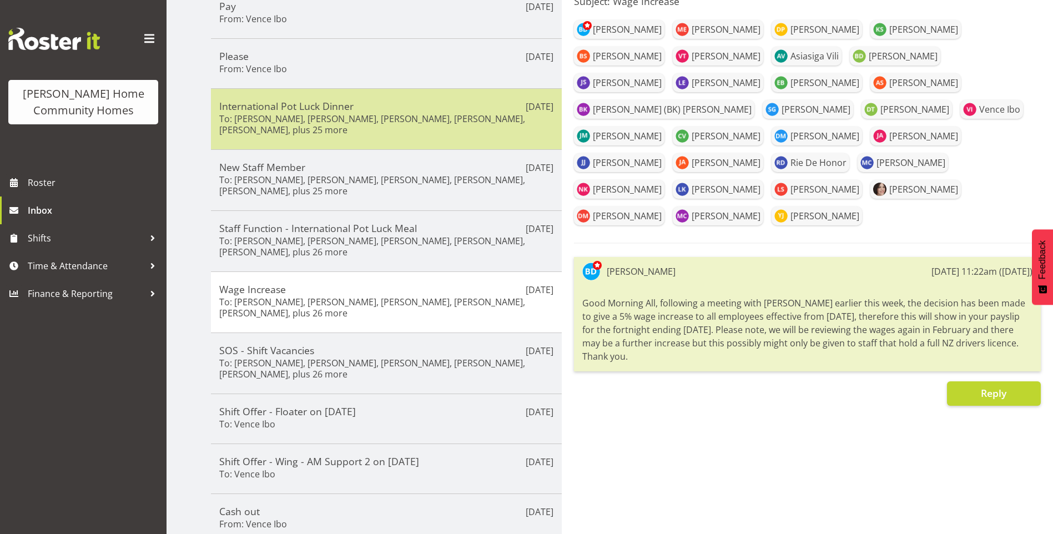
scroll to position [105, 0]
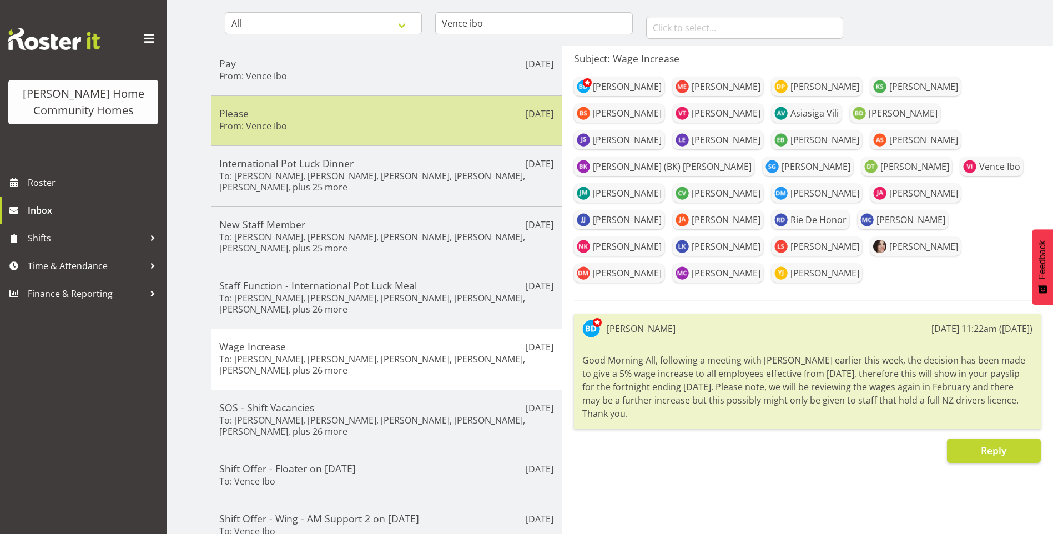
click at [357, 118] on h5 "Please" at bounding box center [386, 113] width 334 height 12
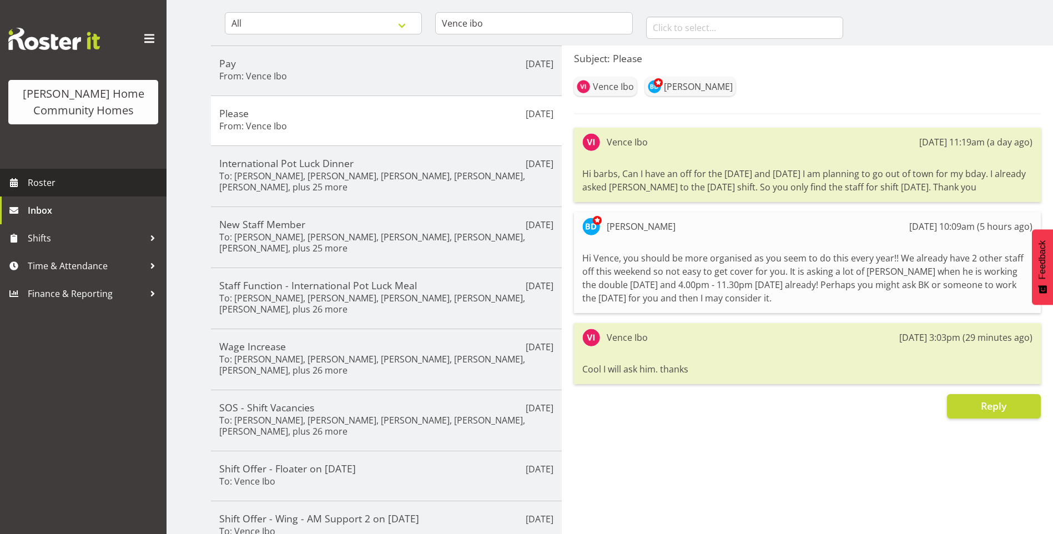
click at [96, 183] on span "Roster" at bounding box center [94, 182] width 133 height 17
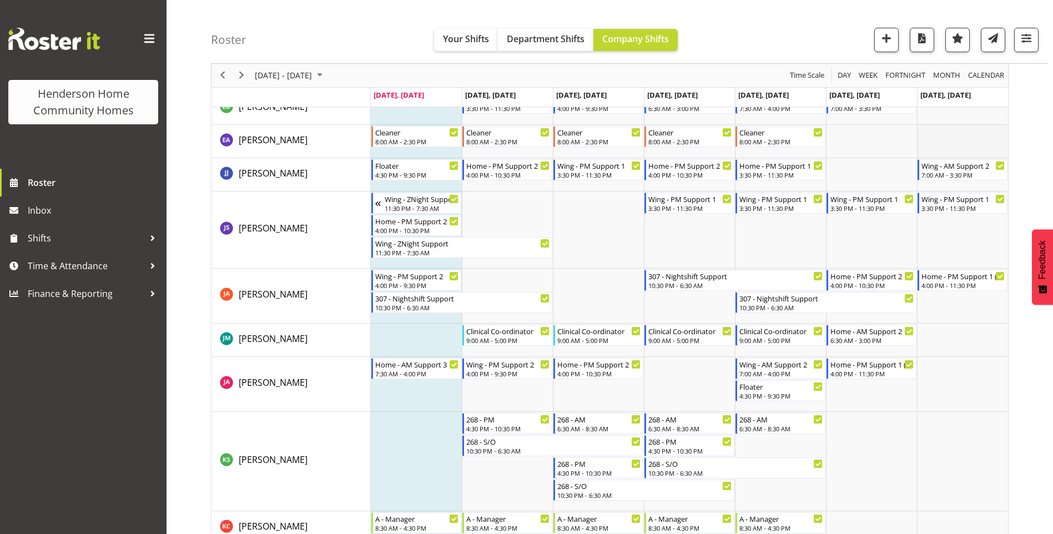
scroll to position [611, 0]
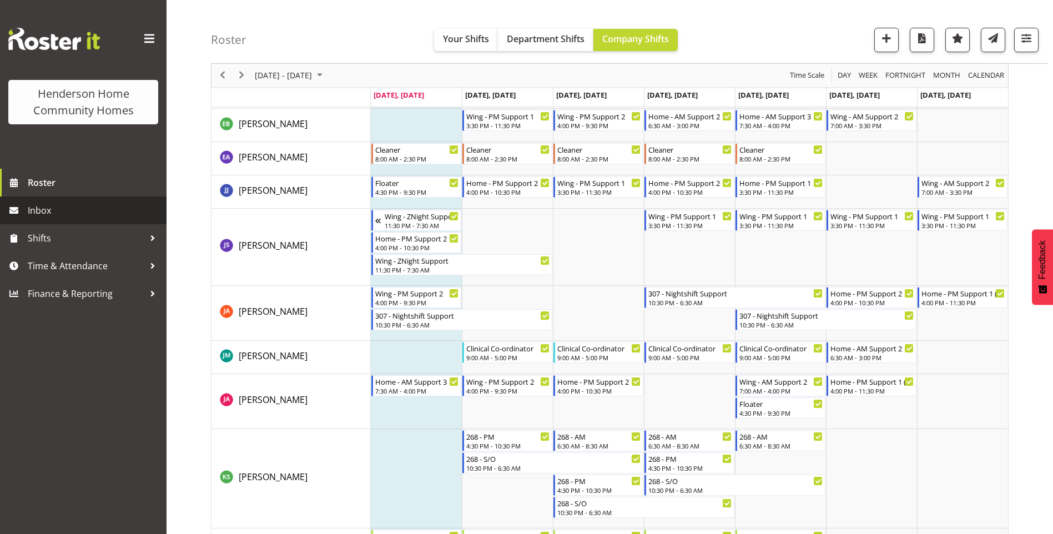
click at [47, 215] on span "Inbox" at bounding box center [94, 210] width 133 height 17
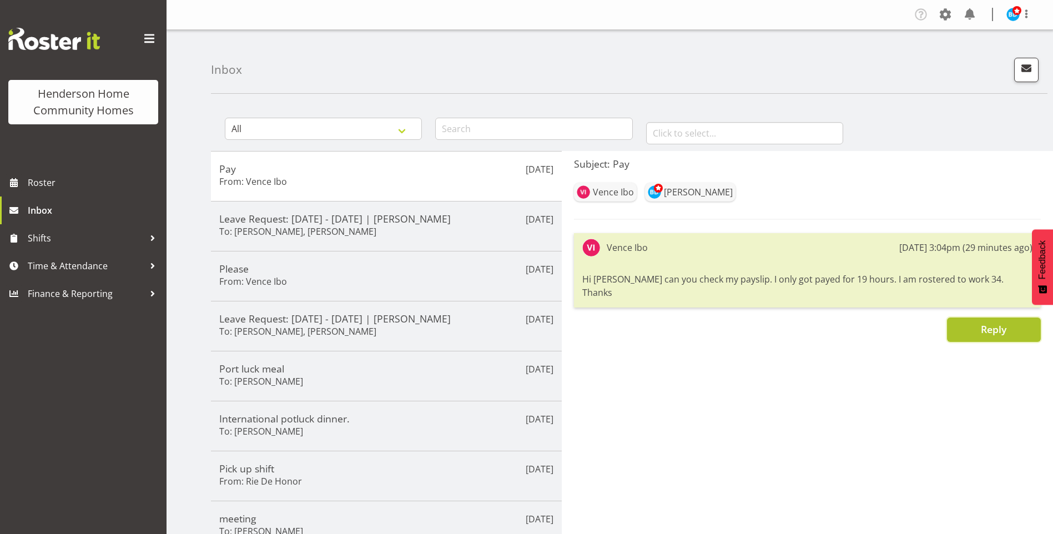
click at [994, 323] on span "Reply" at bounding box center [994, 329] width 26 height 13
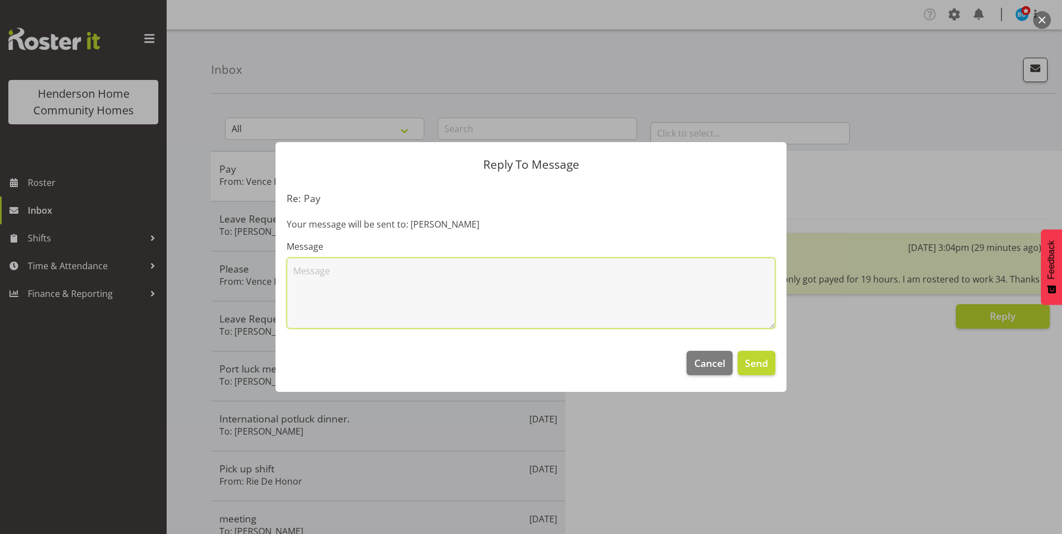
click at [635, 286] on textarea at bounding box center [531, 293] width 489 height 71
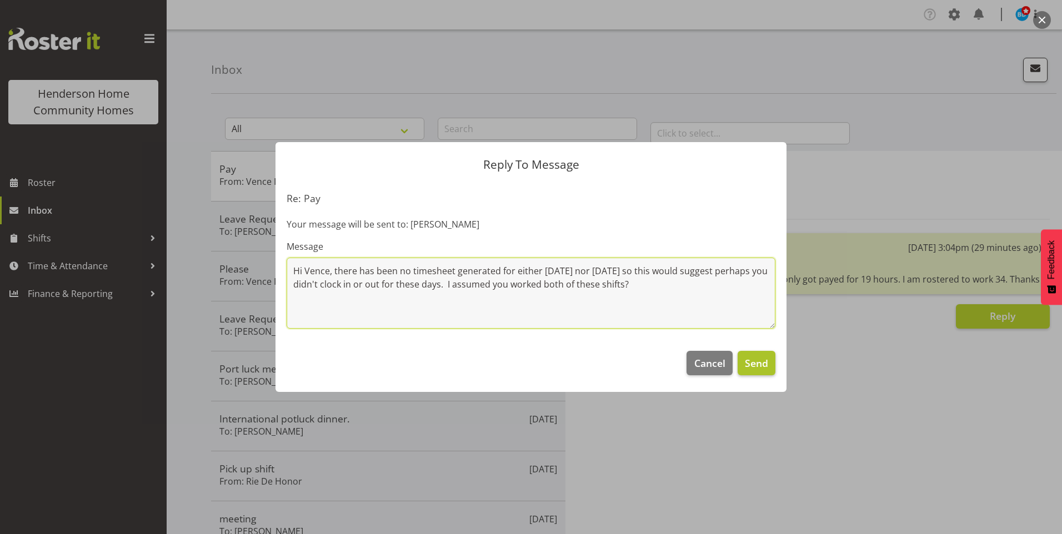
type textarea "Hi Vence, there has been no timesheet generated for either [DATE] nor [DATE] so…"
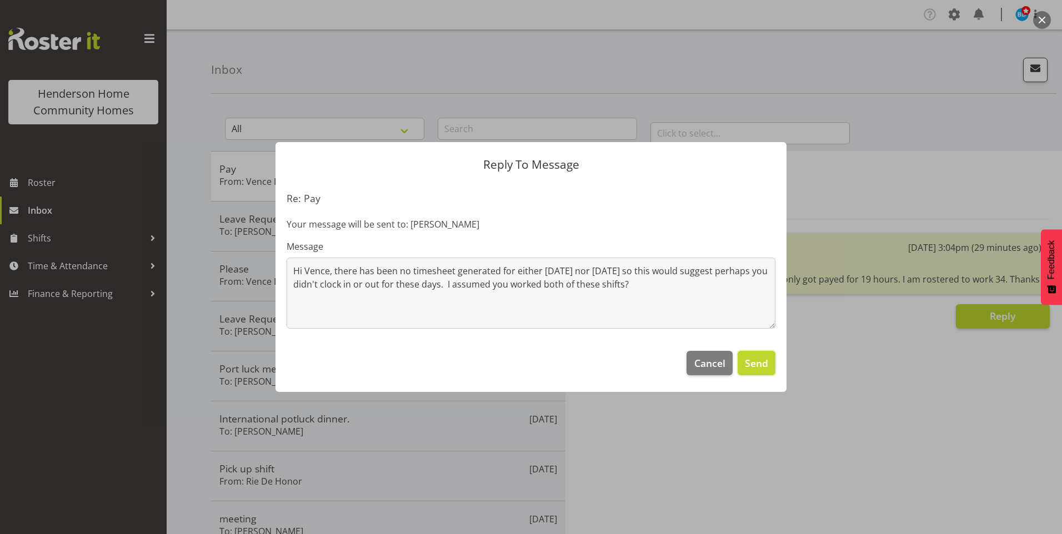
click at [762, 355] on button "Send" at bounding box center [756, 363] width 38 height 24
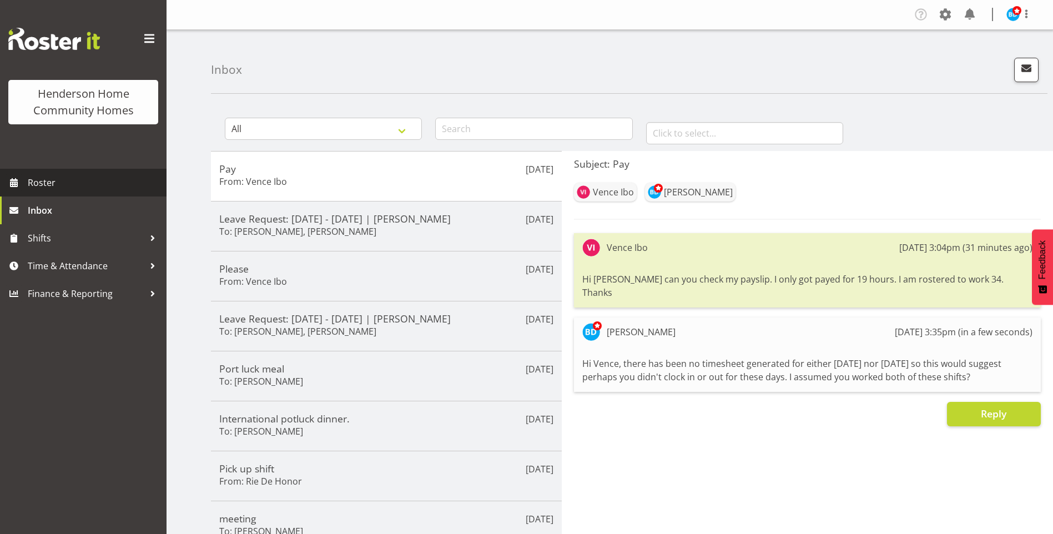
click at [65, 188] on span "Roster" at bounding box center [94, 182] width 133 height 17
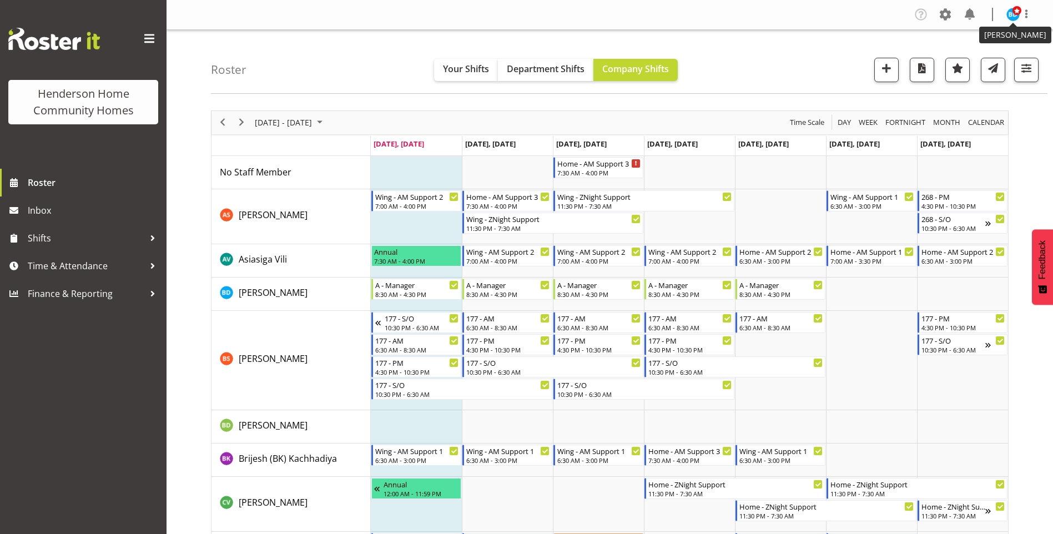
click at [1015, 16] on img at bounding box center [1013, 14] width 13 height 13
click at [969, 59] on link "Log Out" at bounding box center [980, 58] width 107 height 20
click at [591, 168] on div "Home - AM Support 3 7:30 AM - 4:00 PM" at bounding box center [599, 167] width 84 height 21
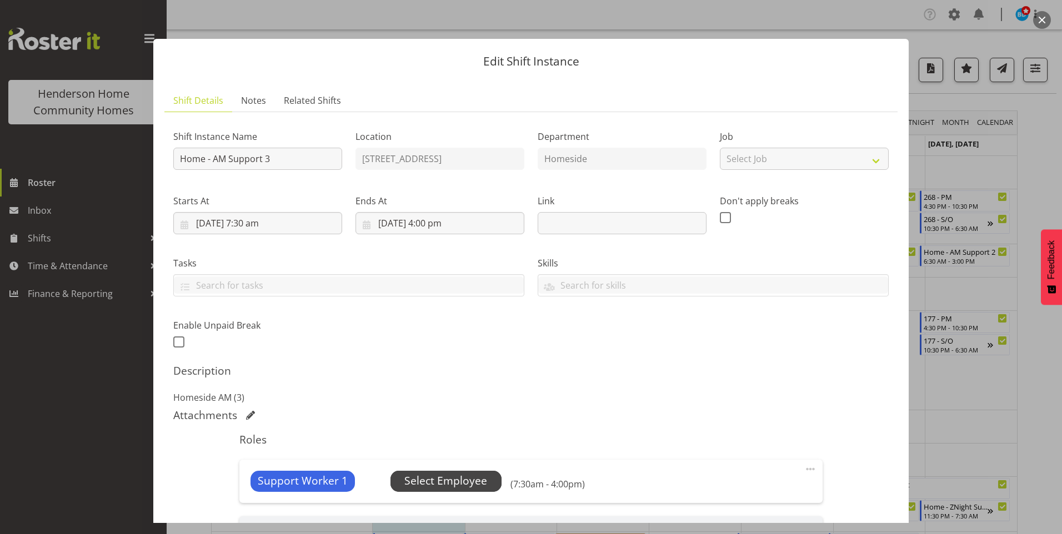
click at [481, 489] on span "Select Employee" at bounding box center [445, 481] width 83 height 16
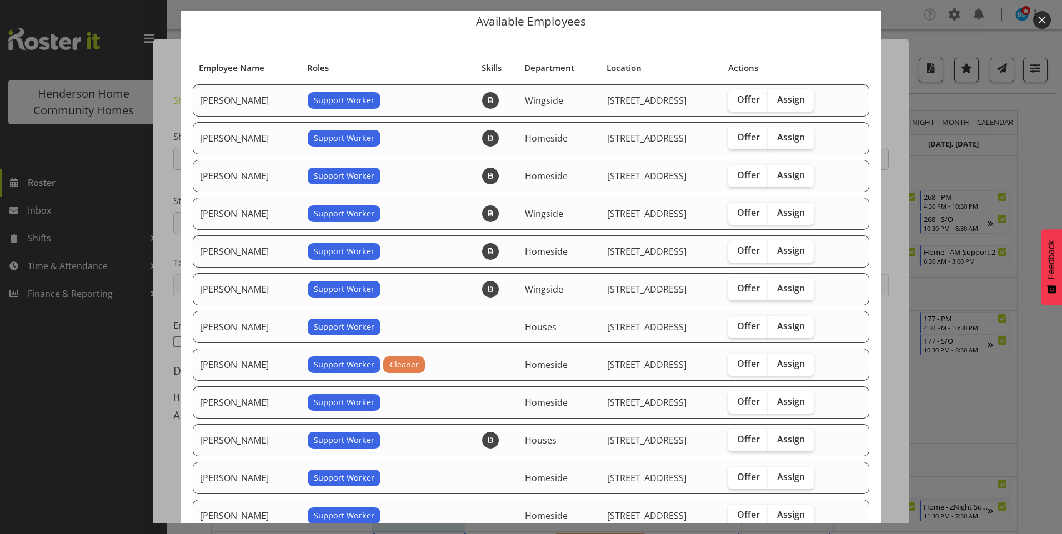
scroll to position [56, 0]
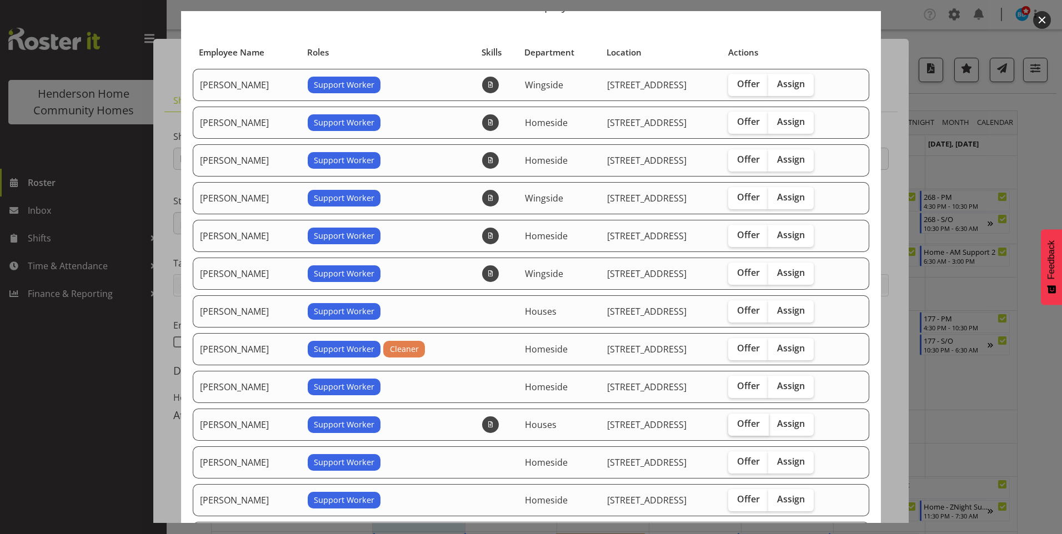
click at [731, 416] on label "Offer" at bounding box center [748, 425] width 41 height 22
click at [731, 420] on input "Offer" at bounding box center [731, 423] width 7 height 7
checkbox input "true"
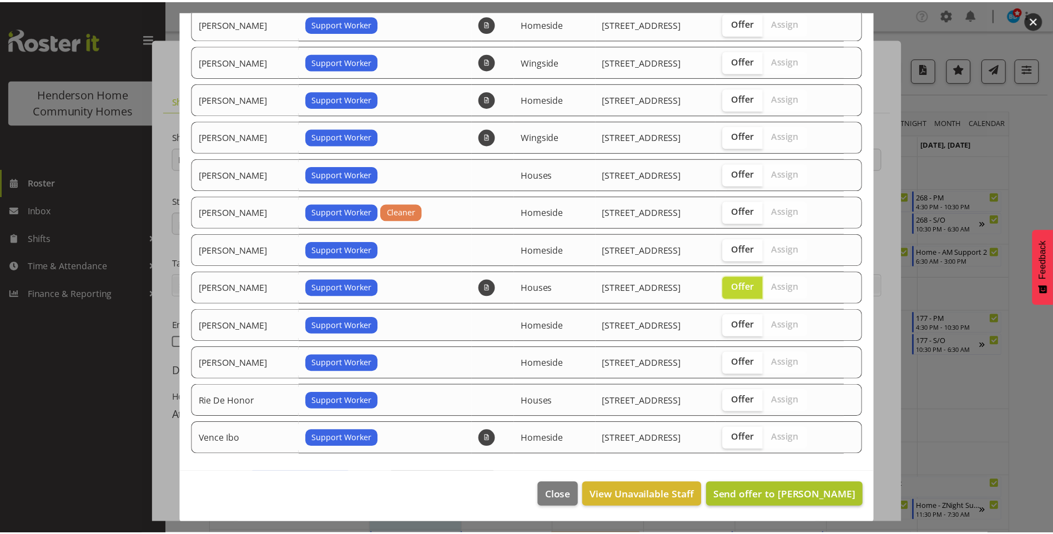
scroll to position [194, 0]
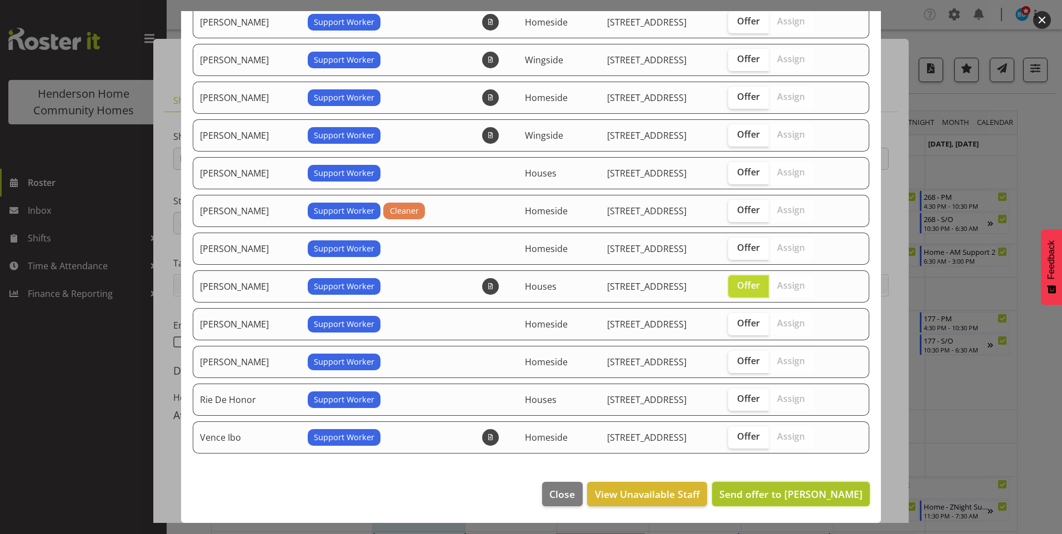
click at [783, 502] on button "Send offer to [PERSON_NAME]" at bounding box center [791, 494] width 158 height 24
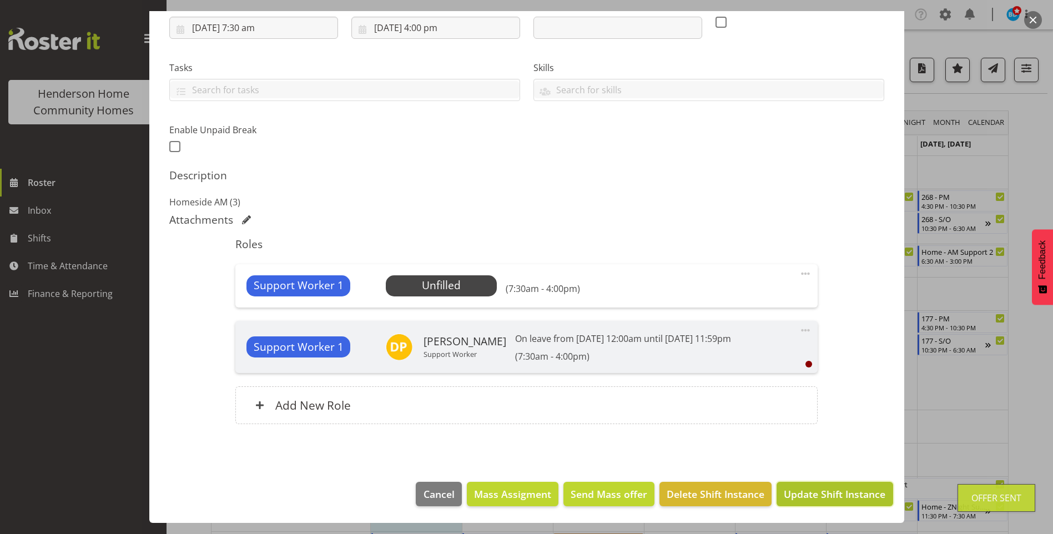
click at [804, 492] on span "Update Shift Instance" at bounding box center [835, 494] width 102 height 14
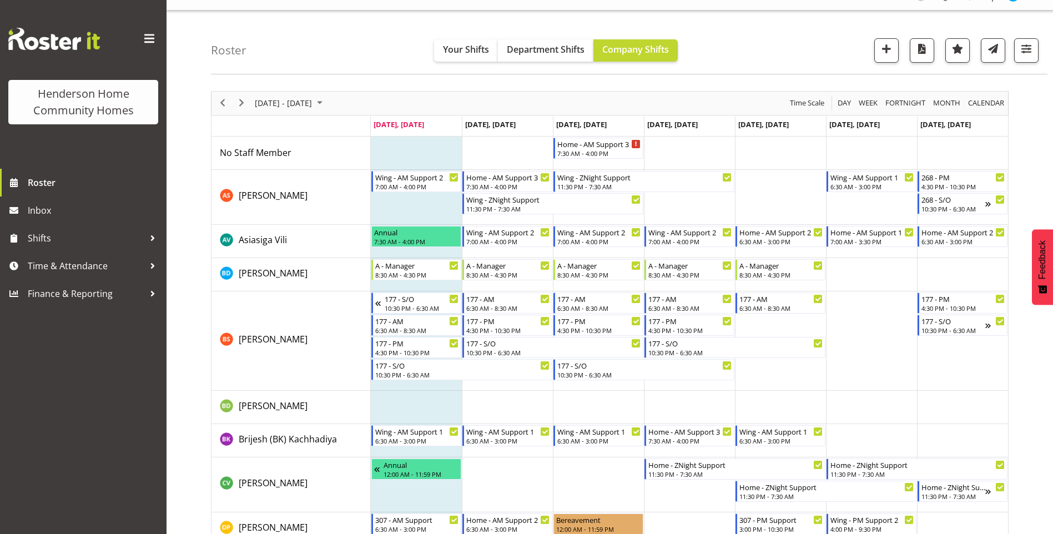
scroll to position [0, 0]
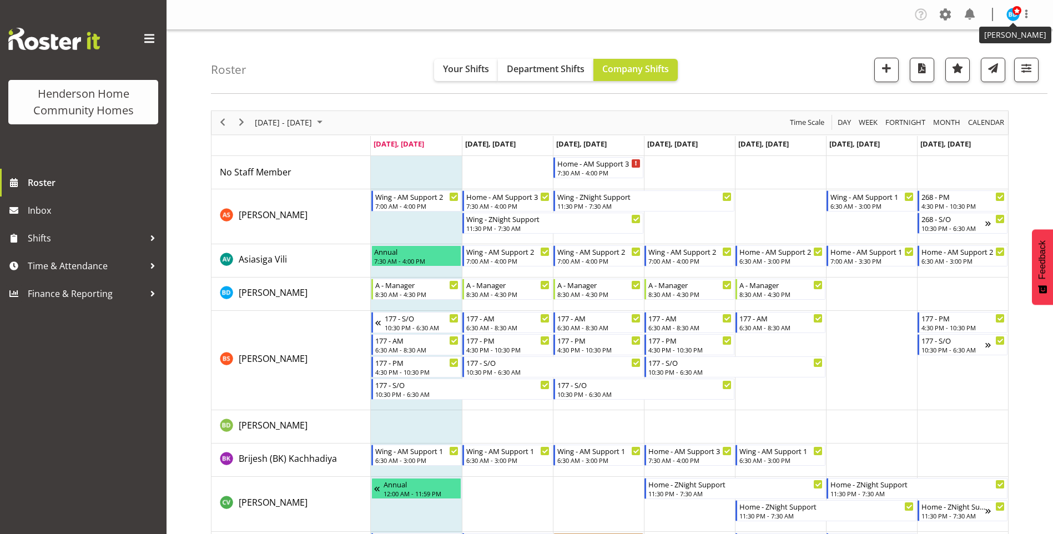
click at [1014, 14] on span at bounding box center [1017, 10] width 9 height 9
click at [969, 55] on link "Log Out" at bounding box center [980, 58] width 107 height 20
